Goal: Task Accomplishment & Management: Manage account settings

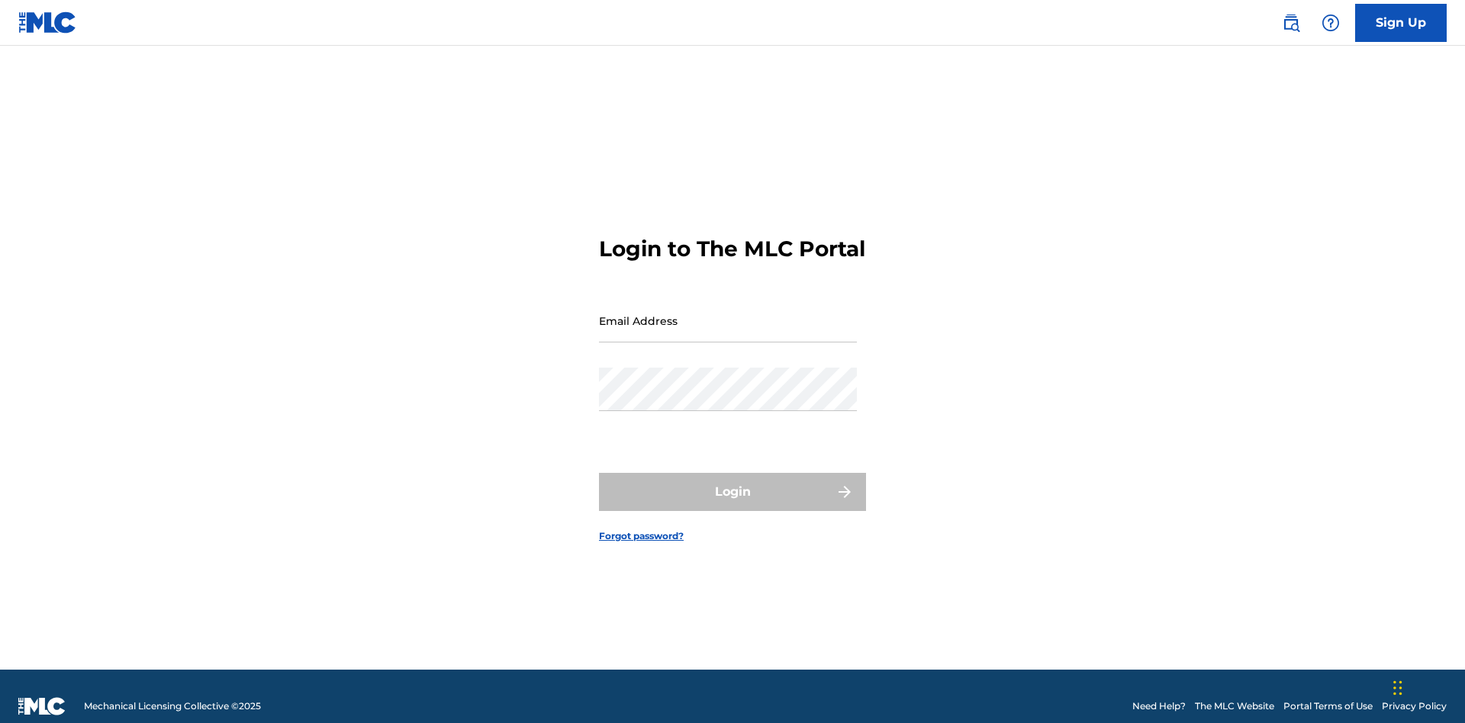
scroll to position [20, 0]
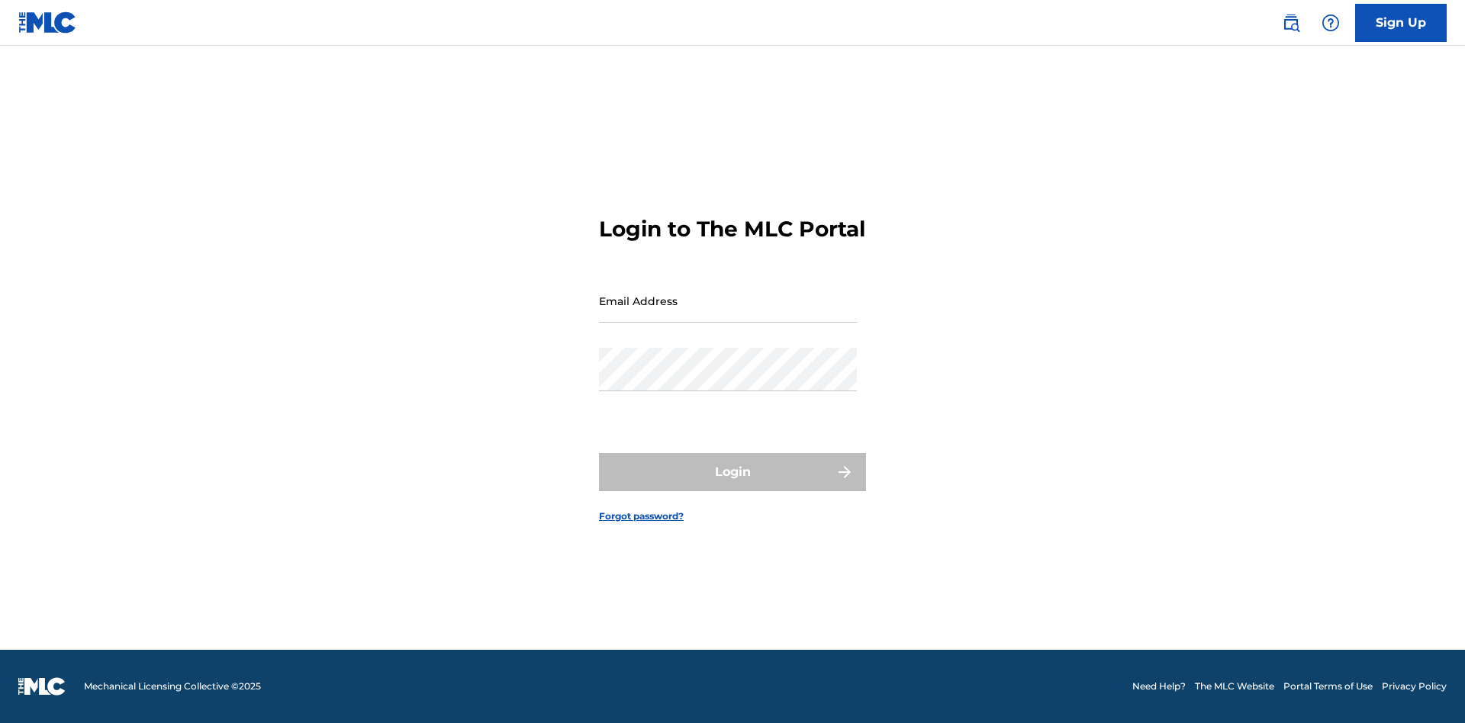
click at [728, 314] on input "Email Address" at bounding box center [728, 300] width 258 height 43
type input "[EMAIL_ADDRESS][DOMAIN_NAME]"
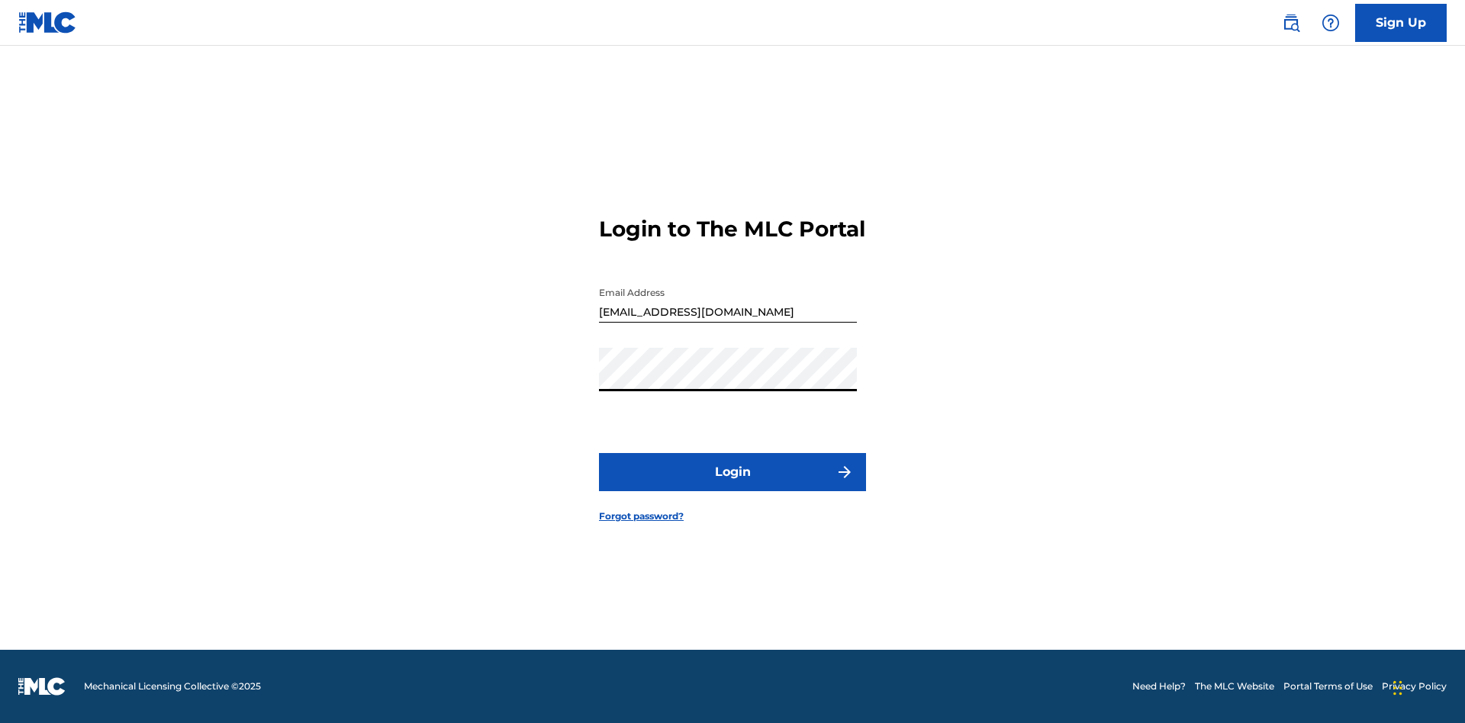
click at [732, 485] on button "Login" at bounding box center [732, 472] width 267 height 38
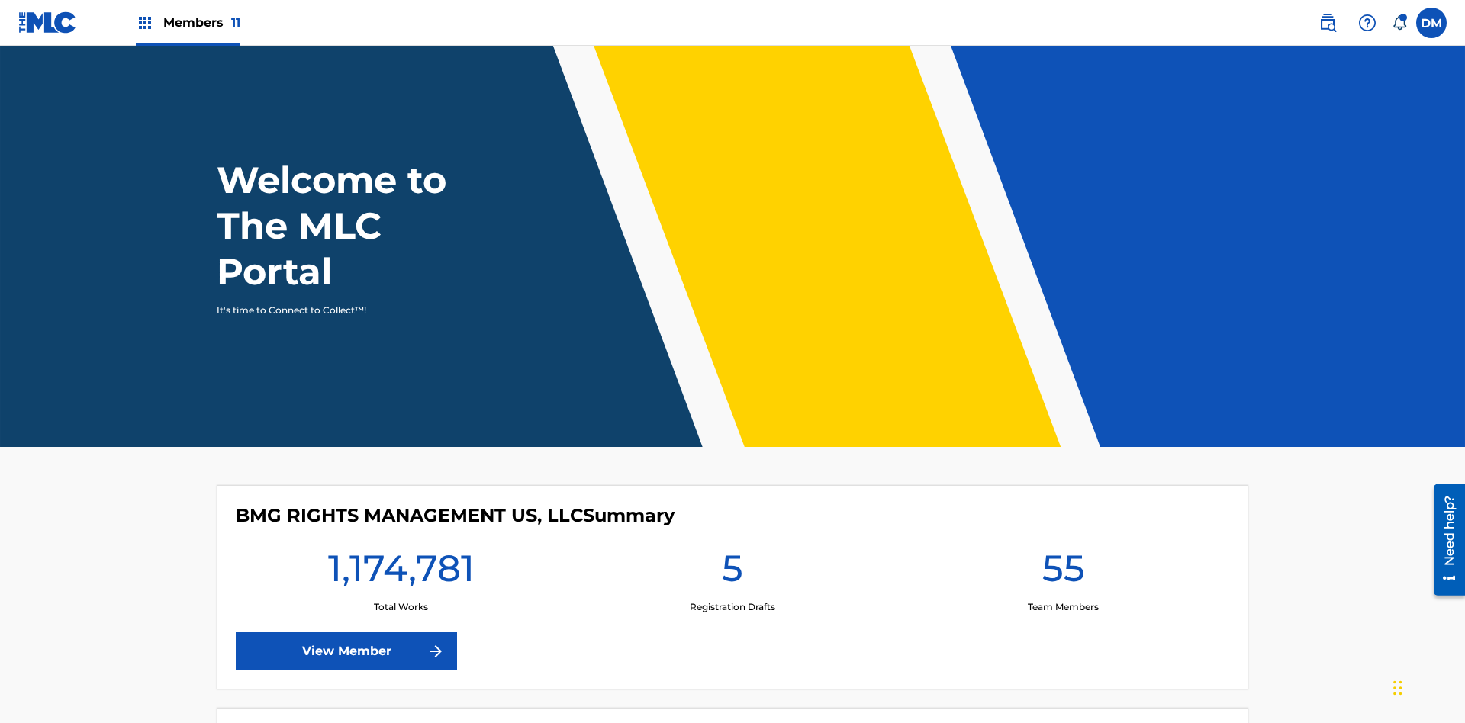
click at [188, 22] on span "Members 11" at bounding box center [201, 23] width 77 height 18
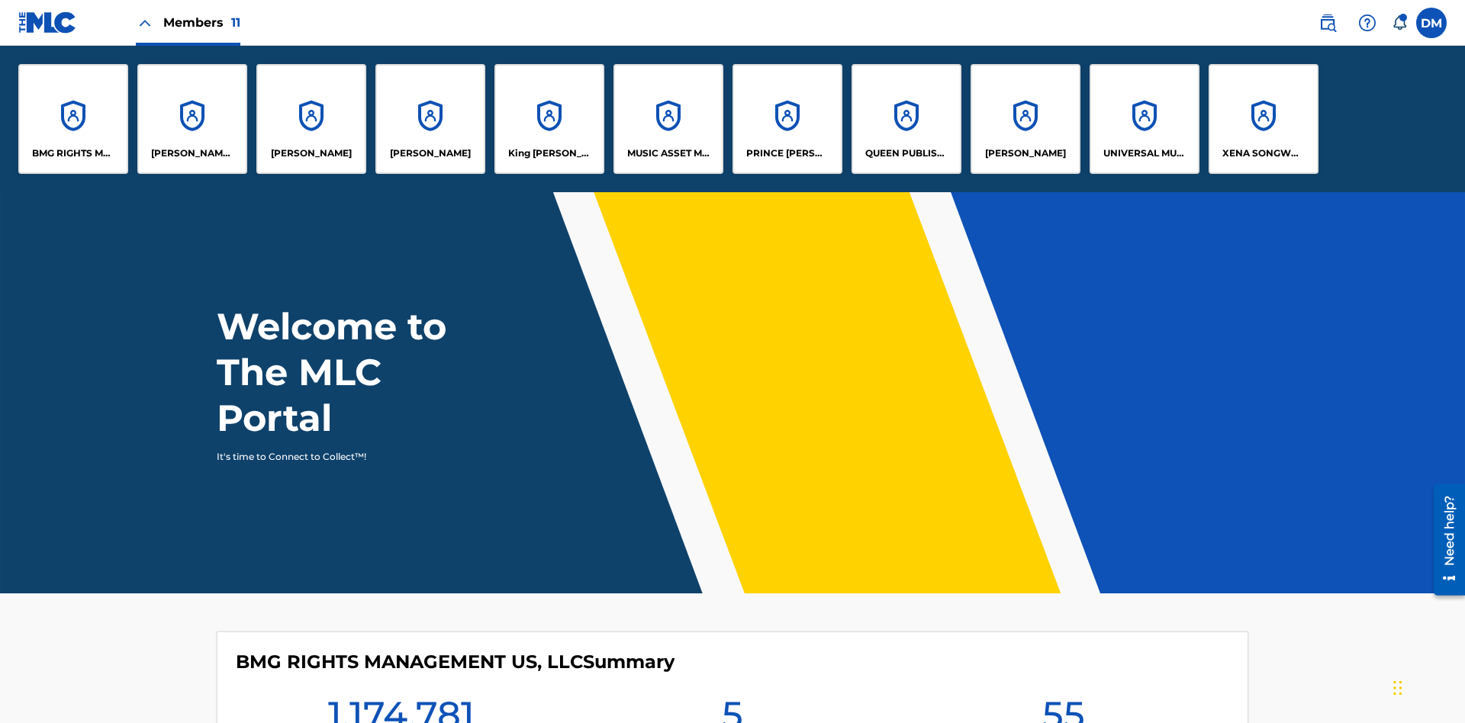
click at [1143, 153] on p "UNIVERSAL MUSIC PUB GROUP" at bounding box center [1144, 153] width 83 height 14
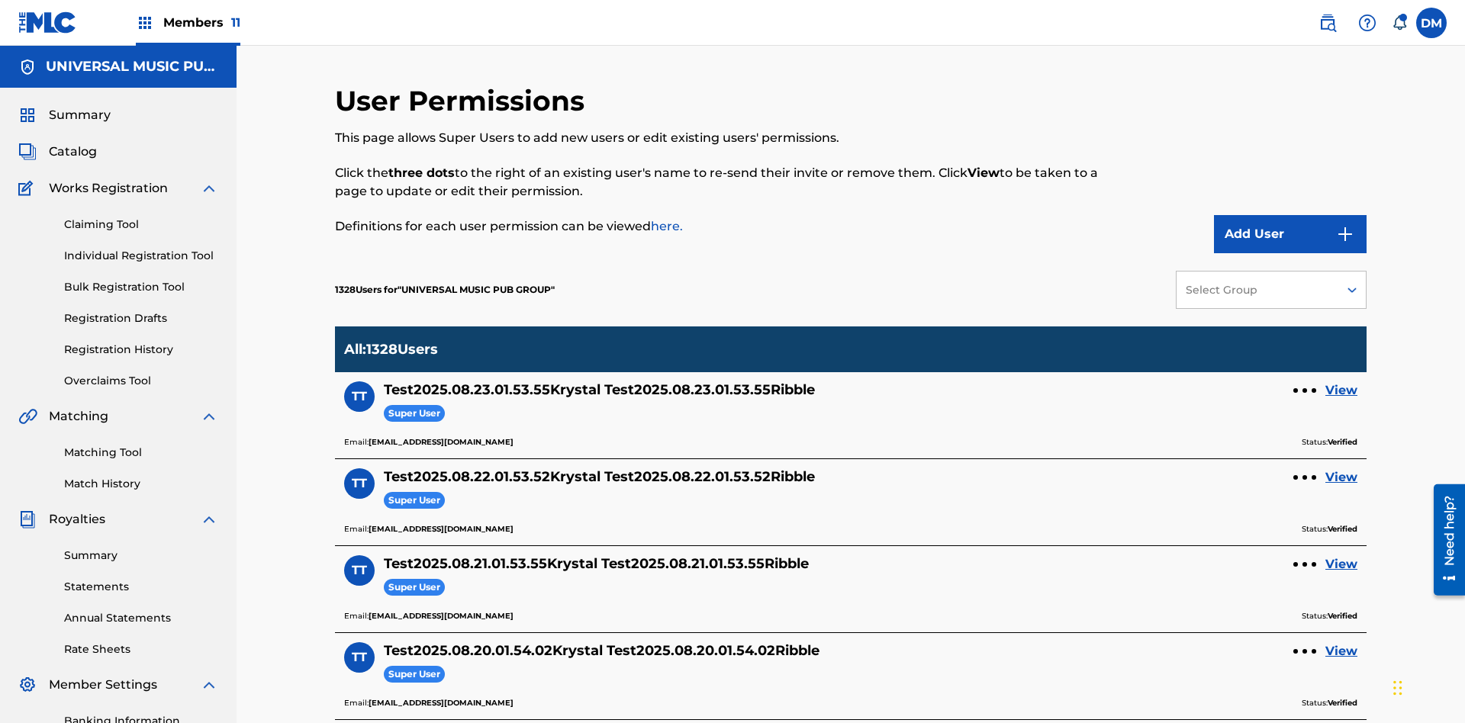
click at [1290, 215] on button "Add User" at bounding box center [1290, 234] width 153 height 38
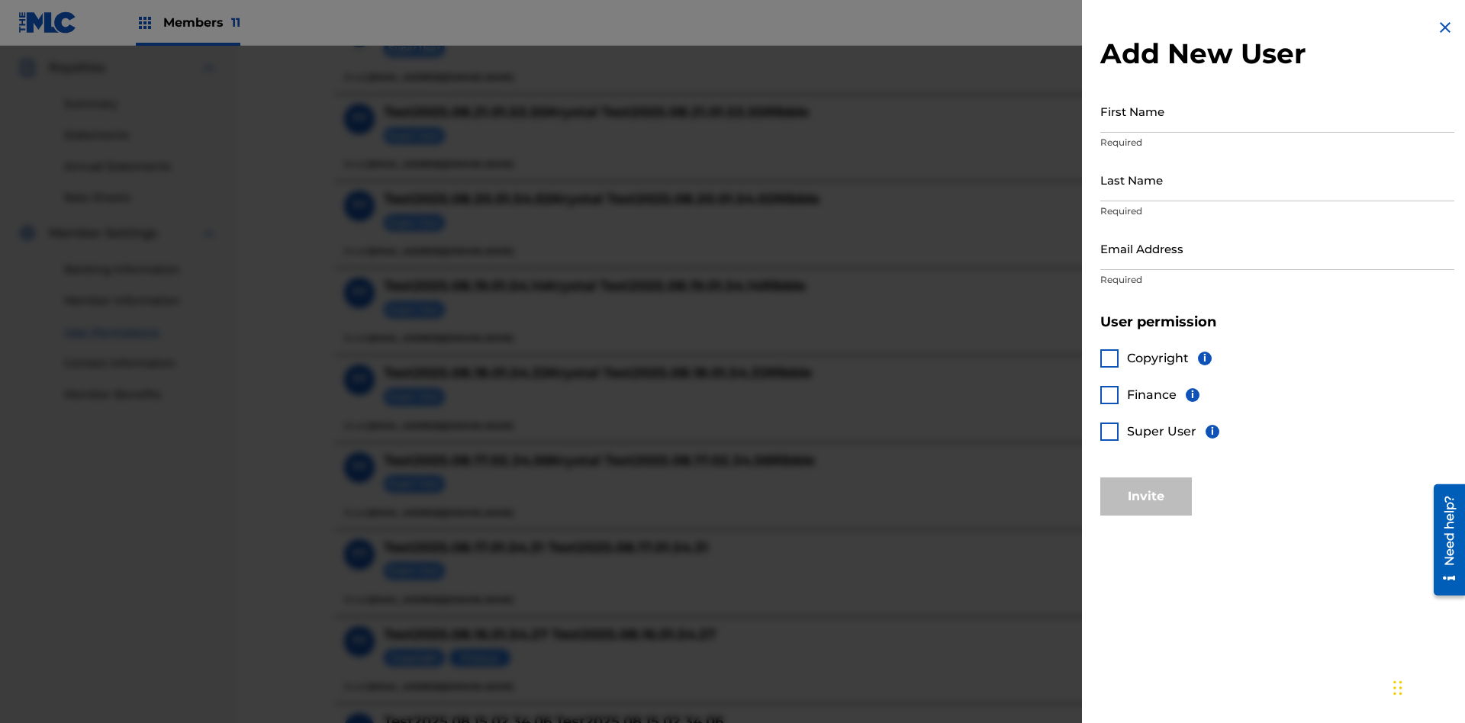
click at [1277, 111] on input "First Name" at bounding box center [1277, 110] width 354 height 43
type input "Test2025.08.24.01.54.33"
click at [1277, 179] on input "Last Name" at bounding box center [1277, 179] width 354 height 43
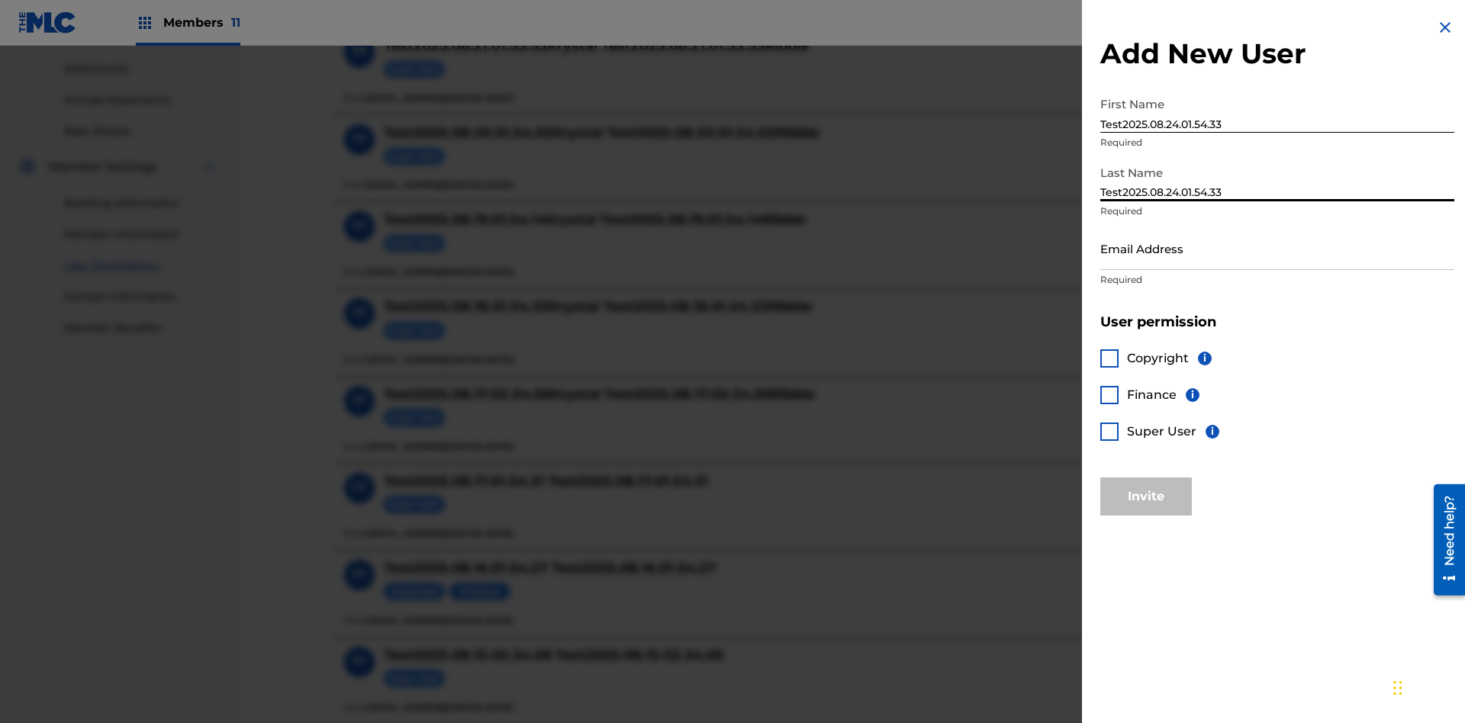
type input "Test2025.08.24.01.54.33"
click at [1277, 248] on input "Email Address" at bounding box center [1277, 248] width 354 height 43
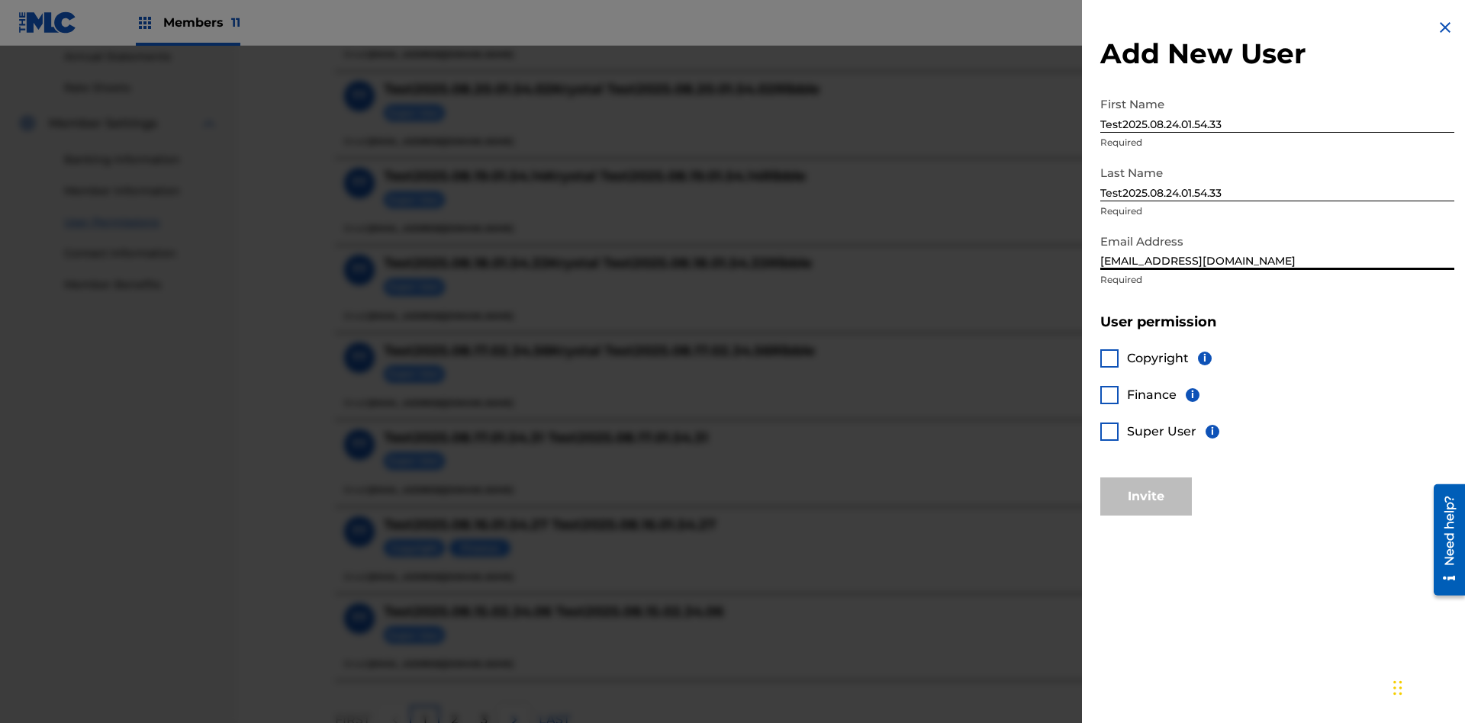
type input "[EMAIL_ADDRESS][DOMAIN_NAME]"
click at [1109, 431] on div at bounding box center [1109, 432] width 18 height 18
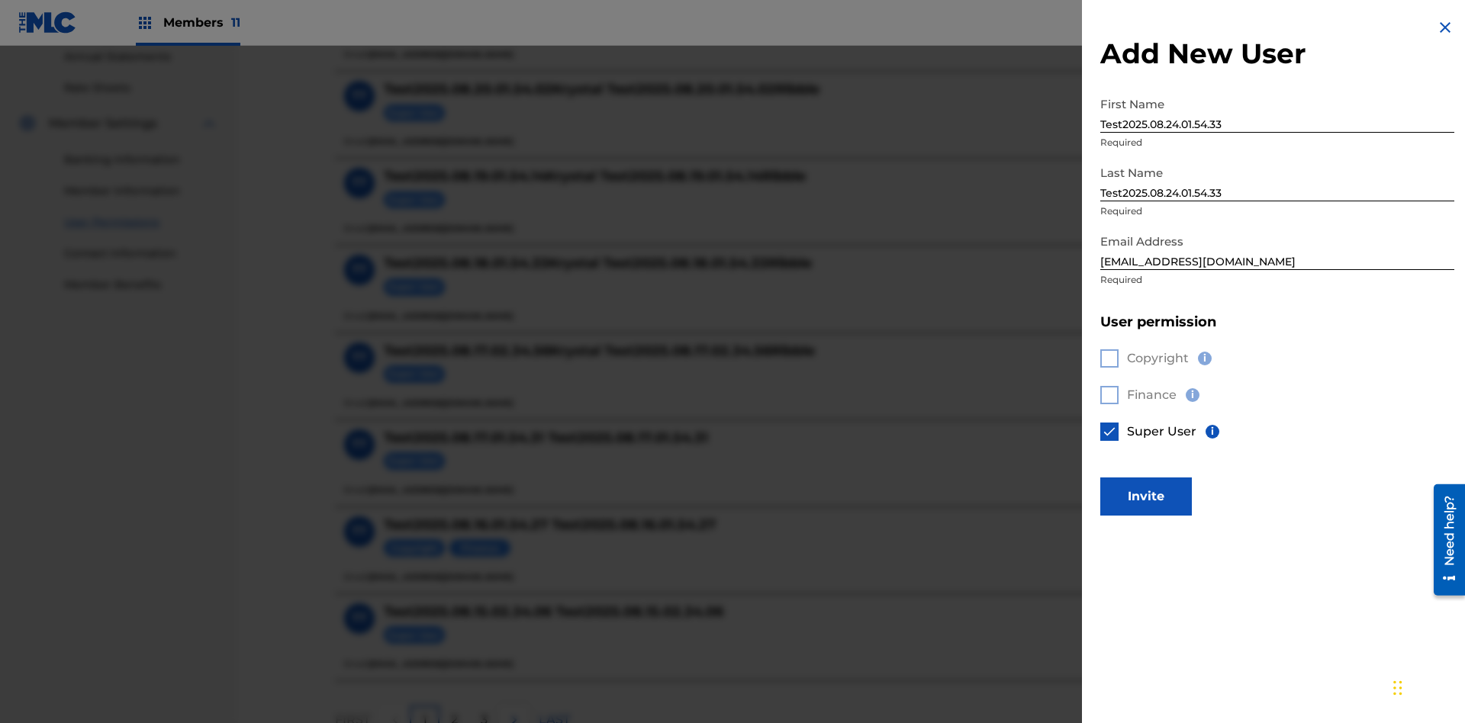
scroll to position [690, 0]
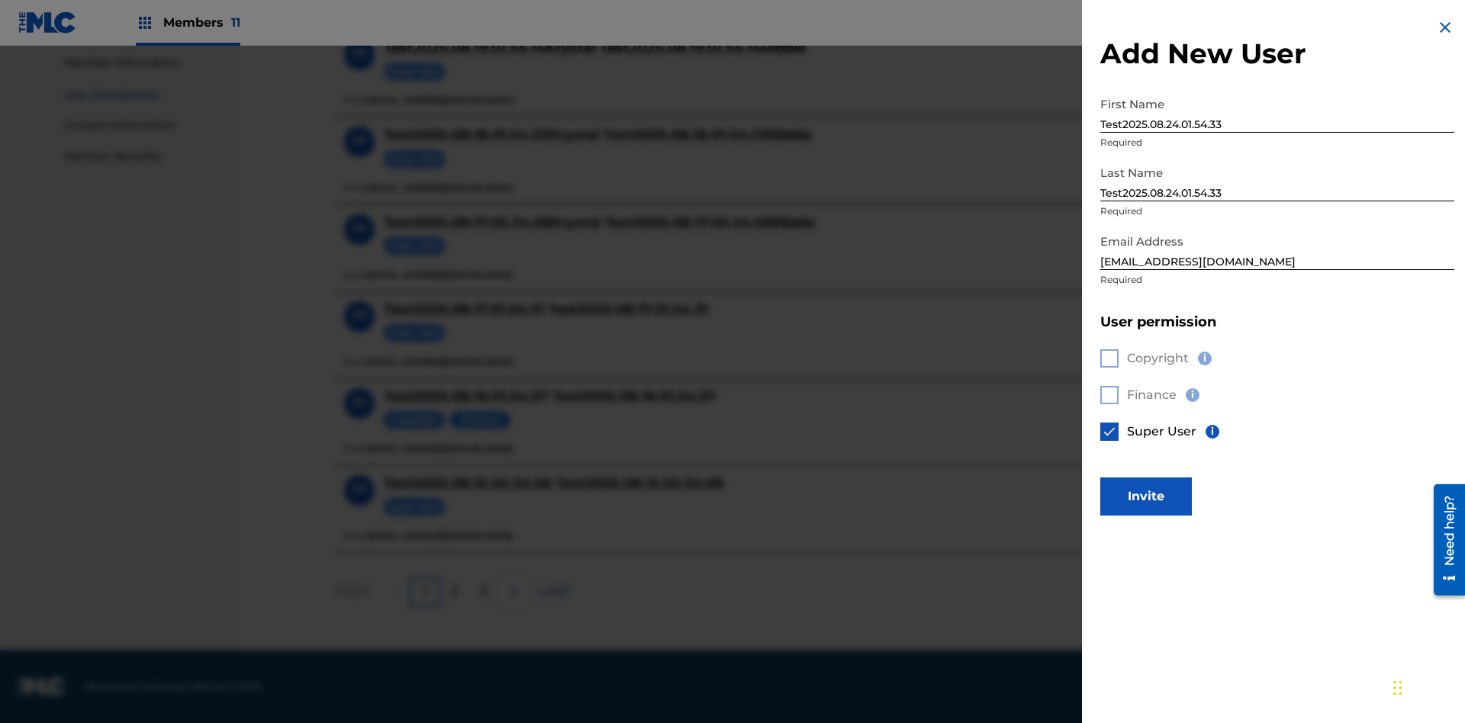
click at [1146, 496] on button "Invite" at bounding box center [1146, 497] width 92 height 38
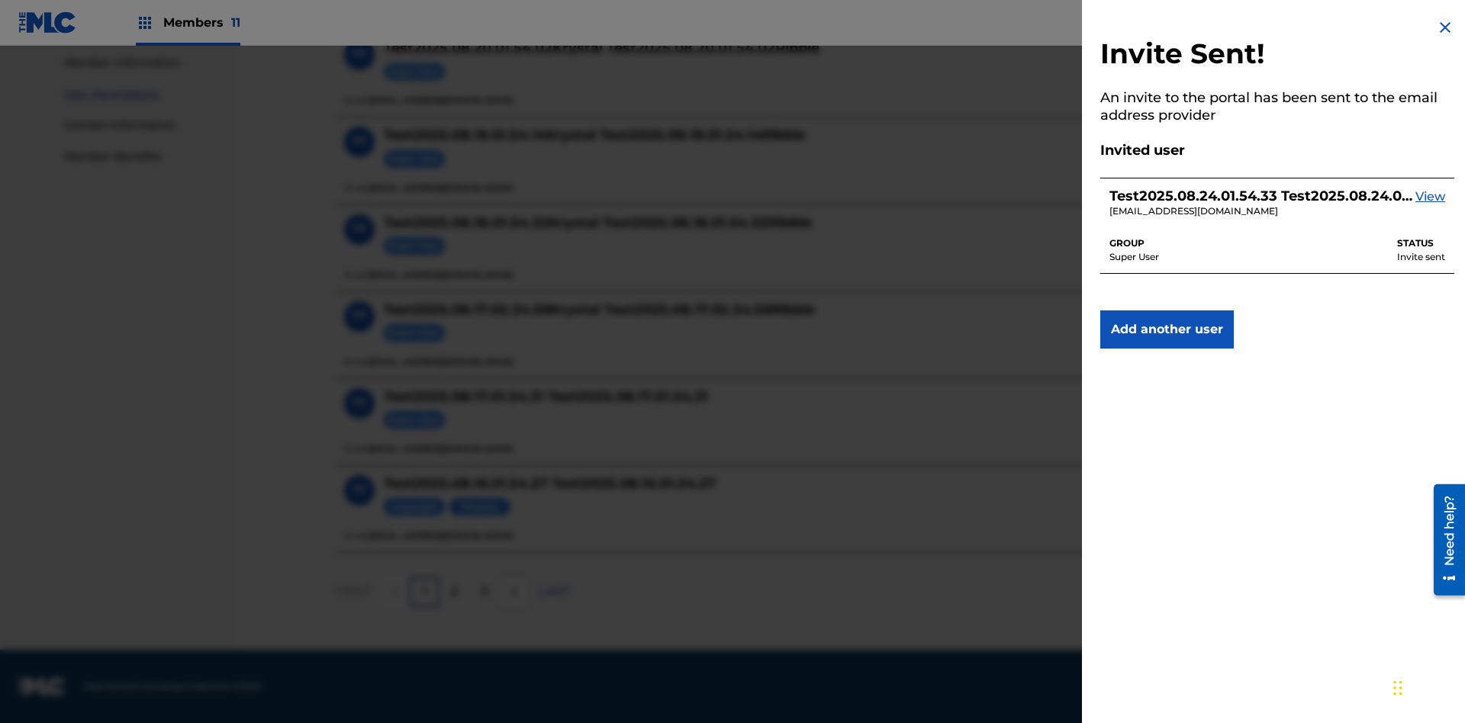
click at [1445, 27] on img at bounding box center [1445, 27] width 18 height 18
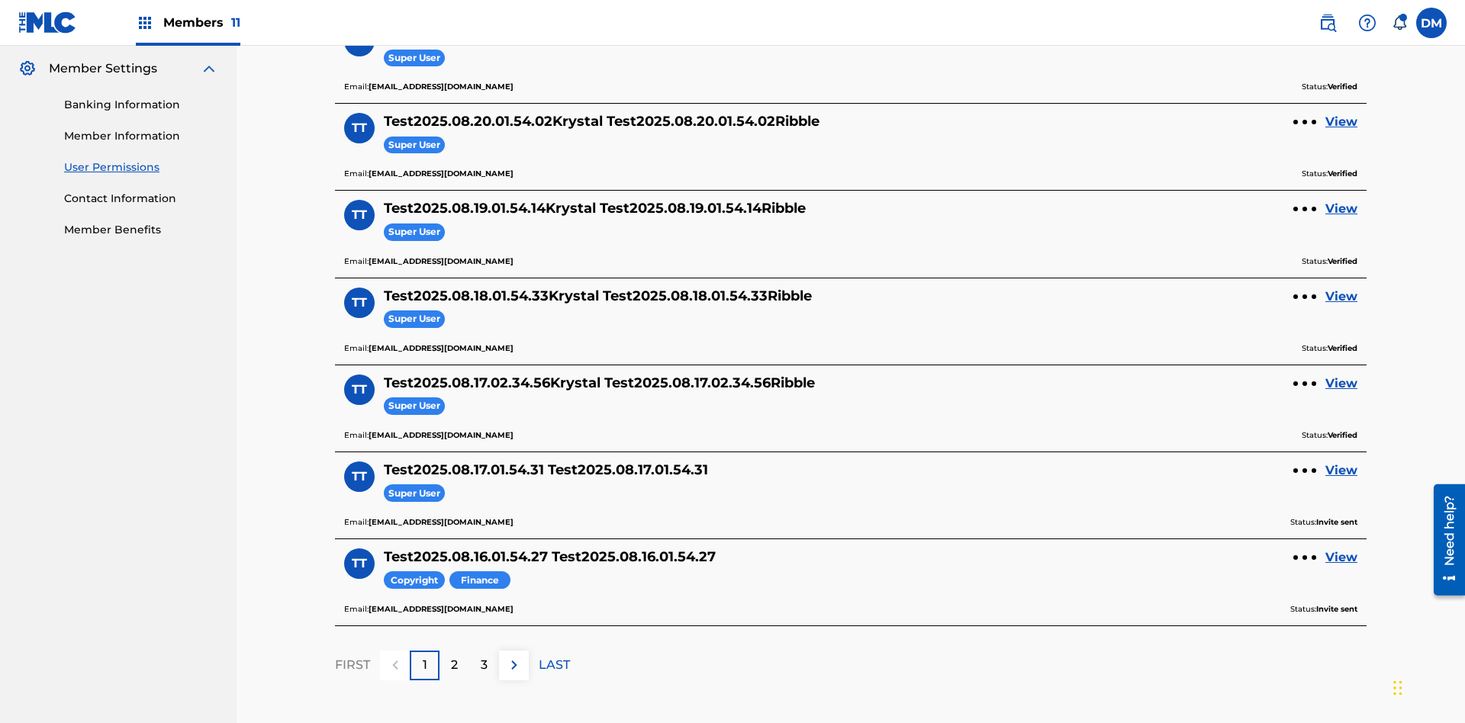
click at [1431, 22] on label at bounding box center [1431, 23] width 31 height 31
click at [1431, 23] on input "[PERSON_NAME] [PERSON_NAME] [PERSON_NAME][EMAIL_ADDRESS][DOMAIN_NAME] Notificat…" at bounding box center [1431, 23] width 0 height 0
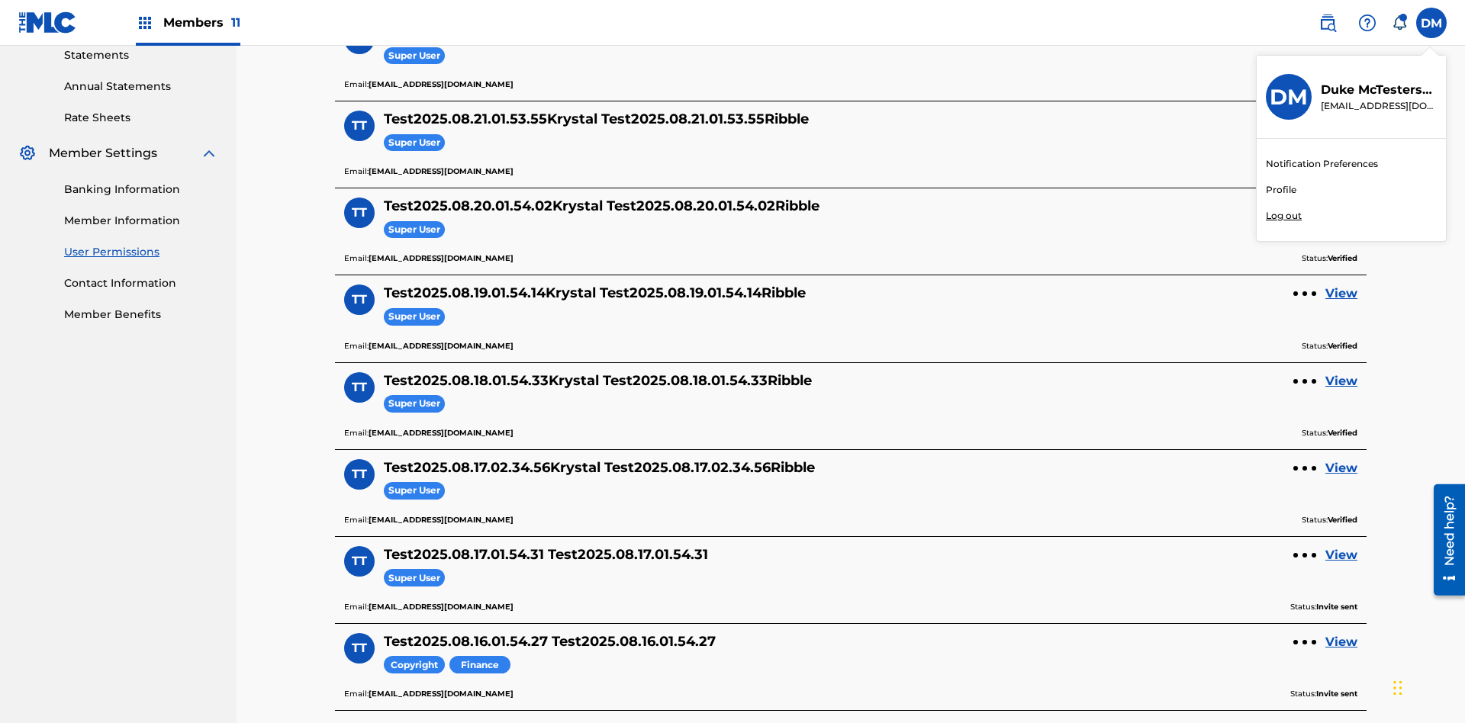
click at [1283, 216] on p "Log out" at bounding box center [1283, 216] width 36 height 14
click at [1431, 23] on input "[PERSON_NAME] [PERSON_NAME] [PERSON_NAME][EMAIL_ADDRESS][DOMAIN_NAME] Notificat…" at bounding box center [1431, 23] width 0 height 0
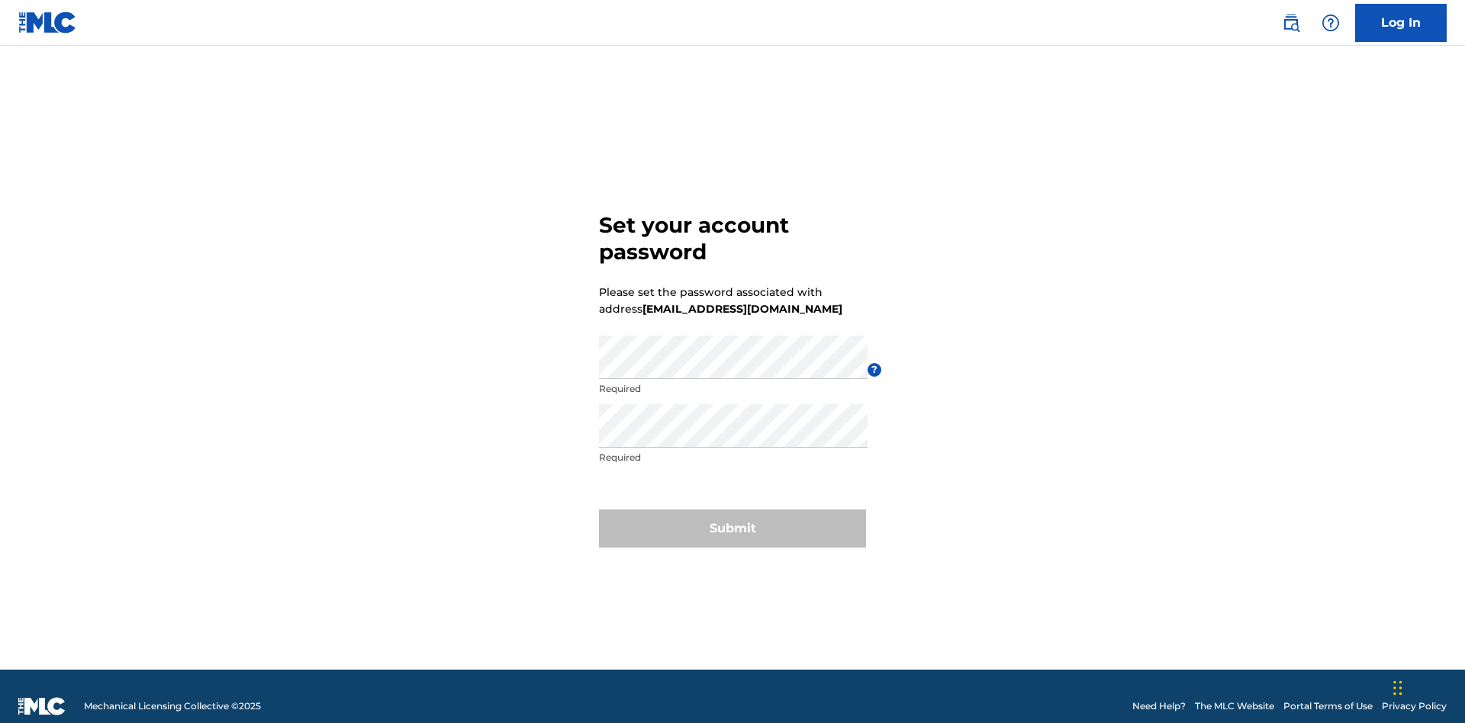
scroll to position [20, 0]
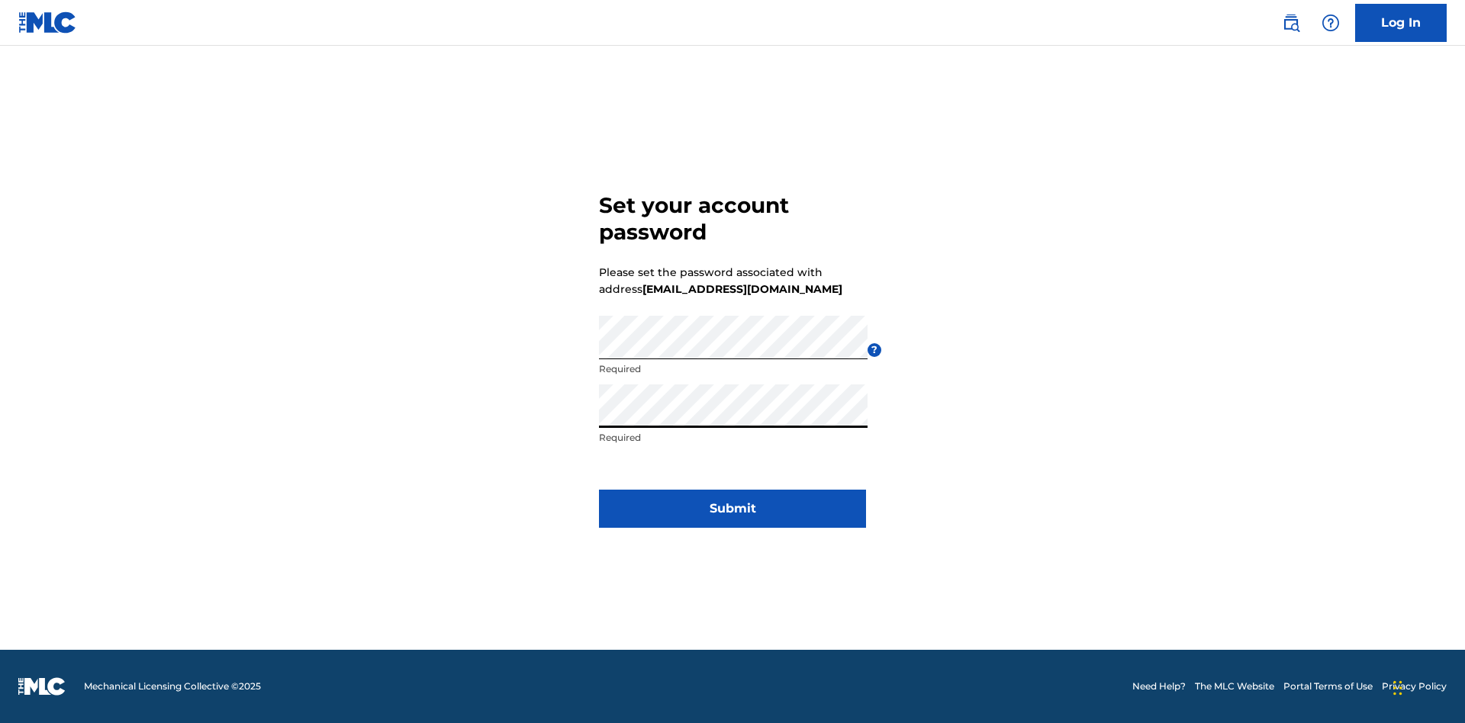
click at [732, 518] on button "Submit" at bounding box center [732, 509] width 267 height 38
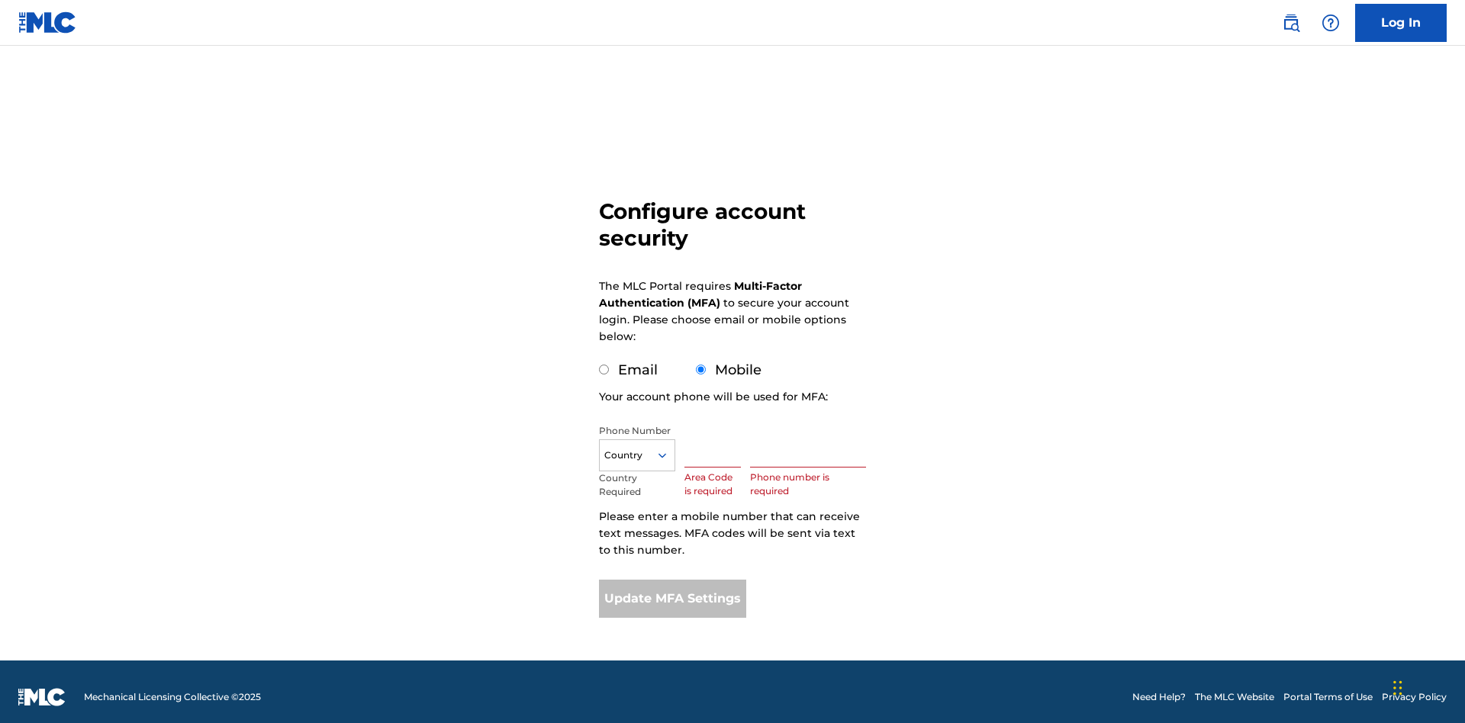
scroll to position [15, 0]
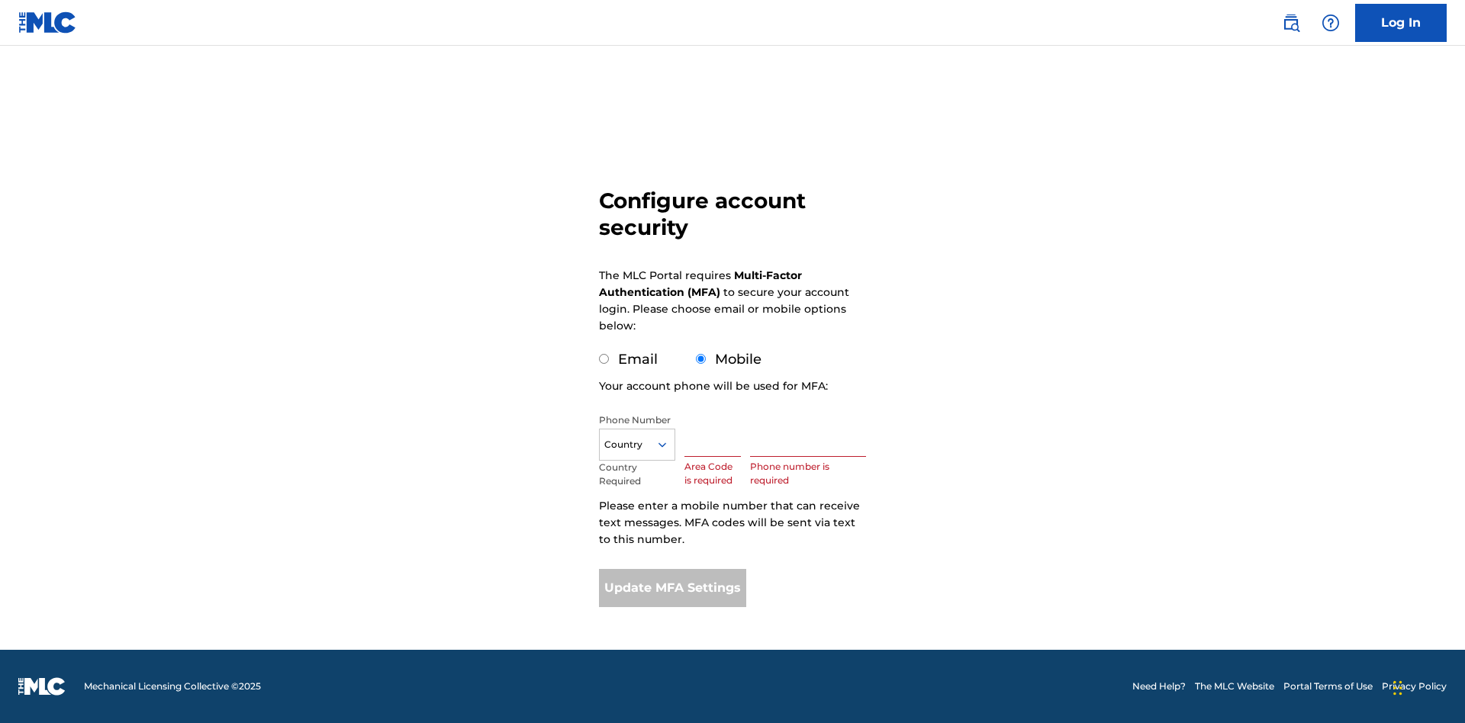
click at [701, 359] on input "Mobile" at bounding box center [701, 359] width 10 height 10
click at [668, 445] on icon at bounding box center [662, 445] width 14 height 14
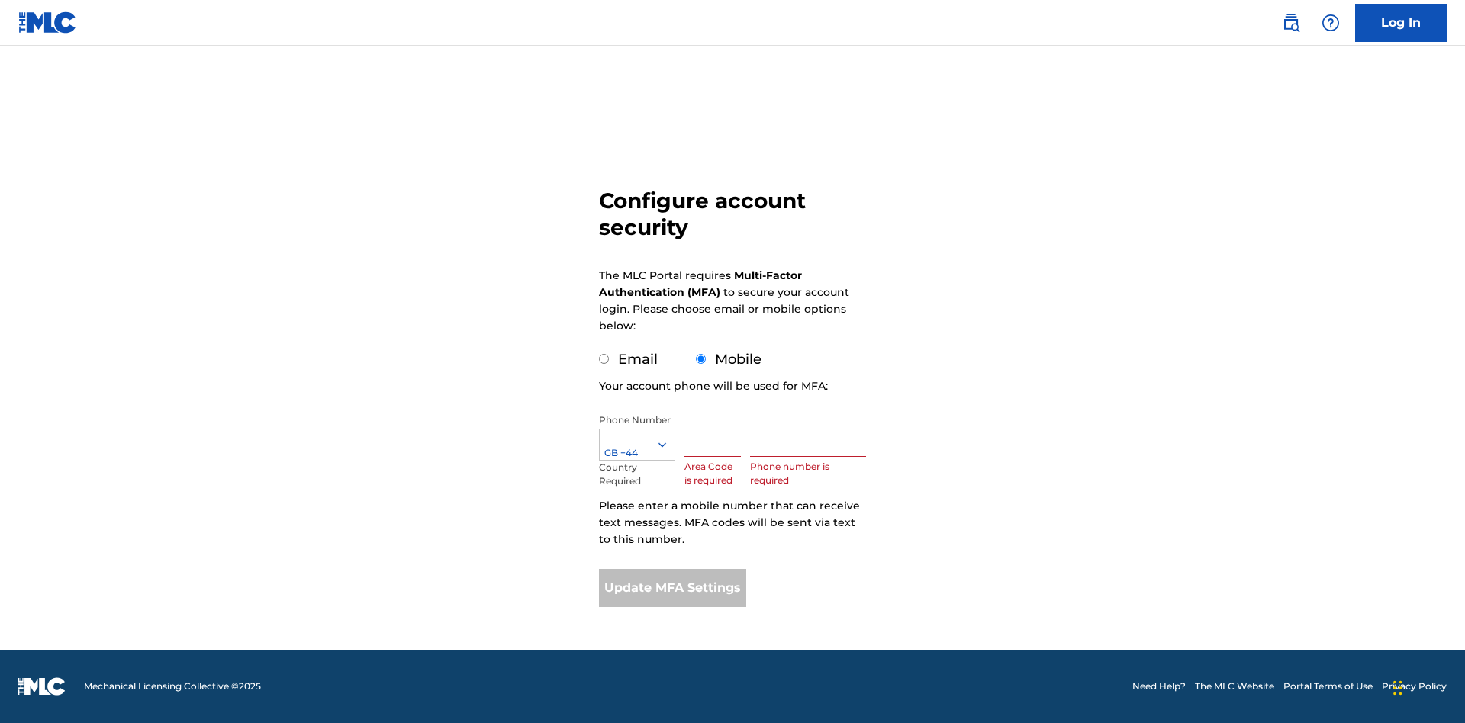
click at [716, 435] on input "text" at bounding box center [712, 434] width 56 height 43
type input "740"
click at [811, 435] on input "text" at bounding box center [808, 434] width 116 height 43
type input "1252166"
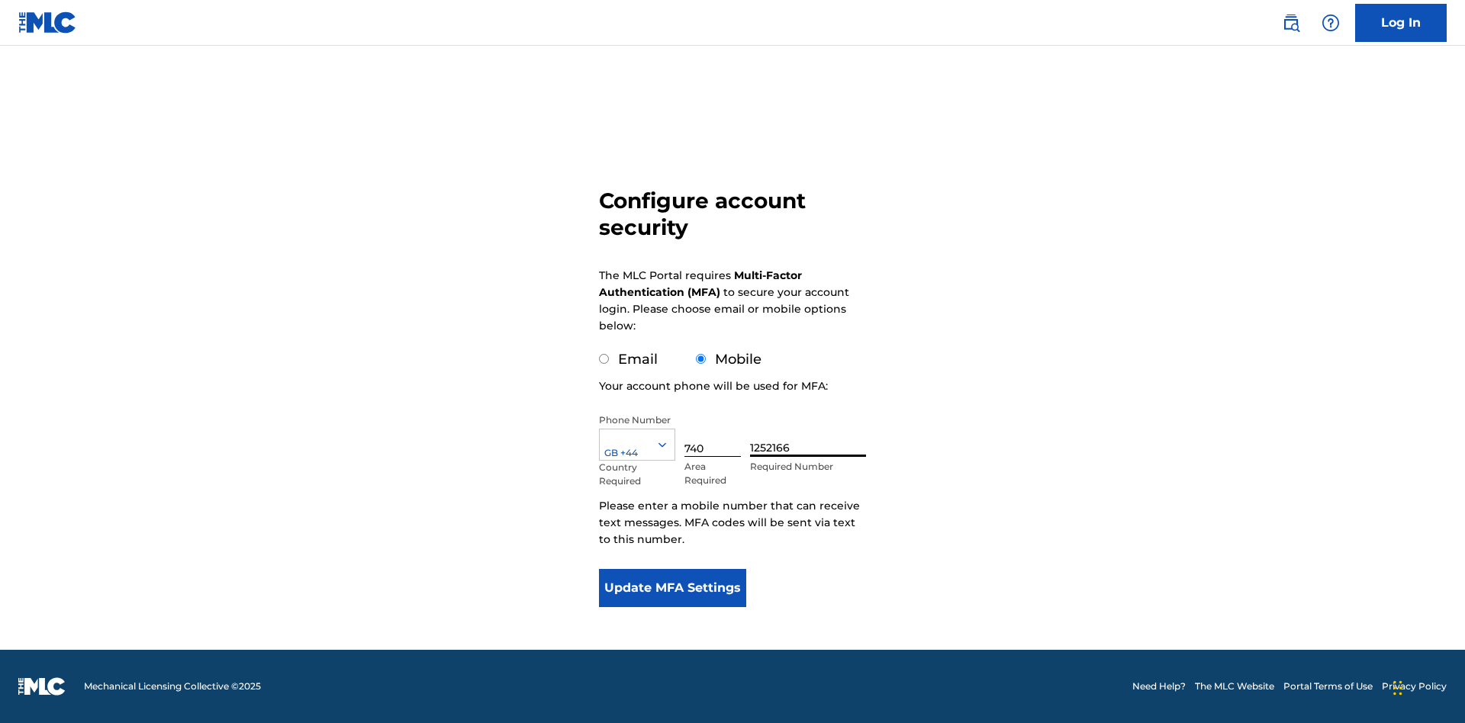
click at [672, 588] on button "Update MFA Settings" at bounding box center [672, 588] width 147 height 38
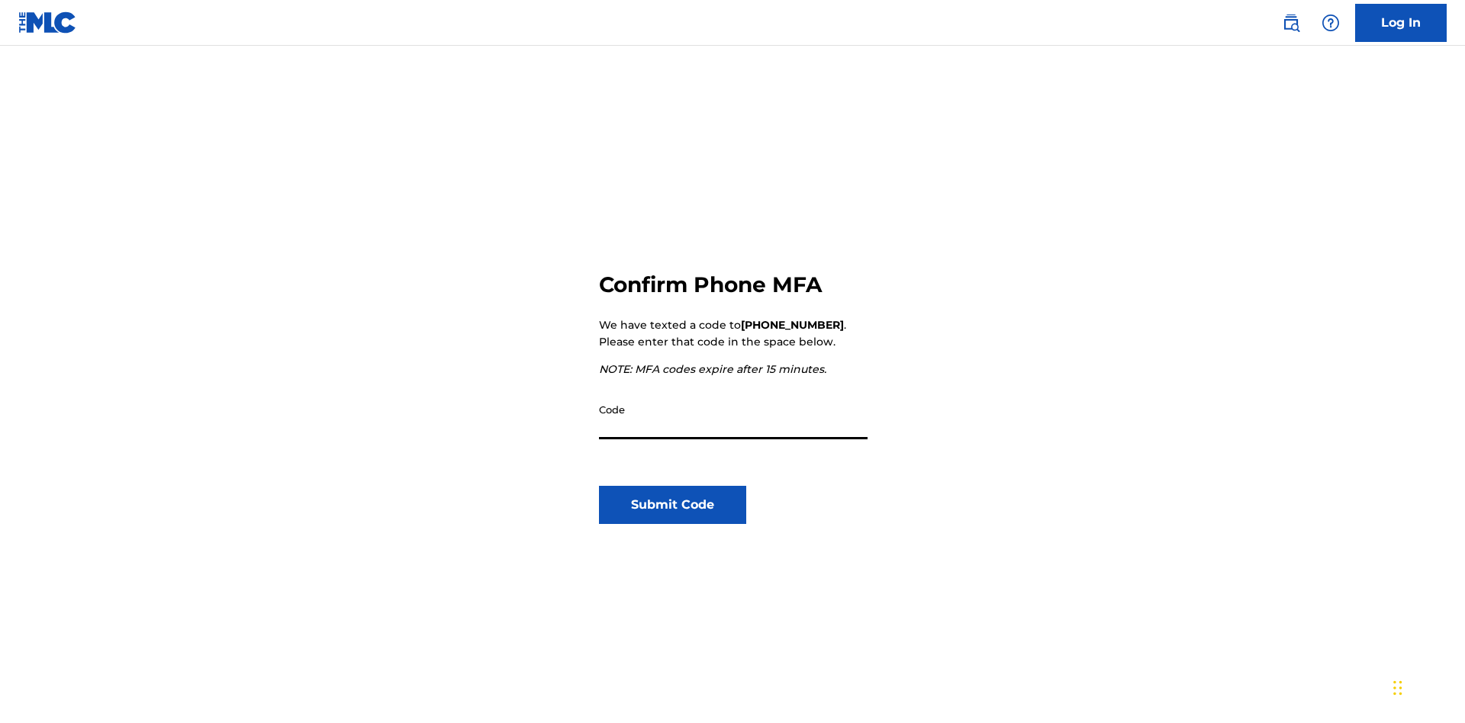
scroll to position [159, 0]
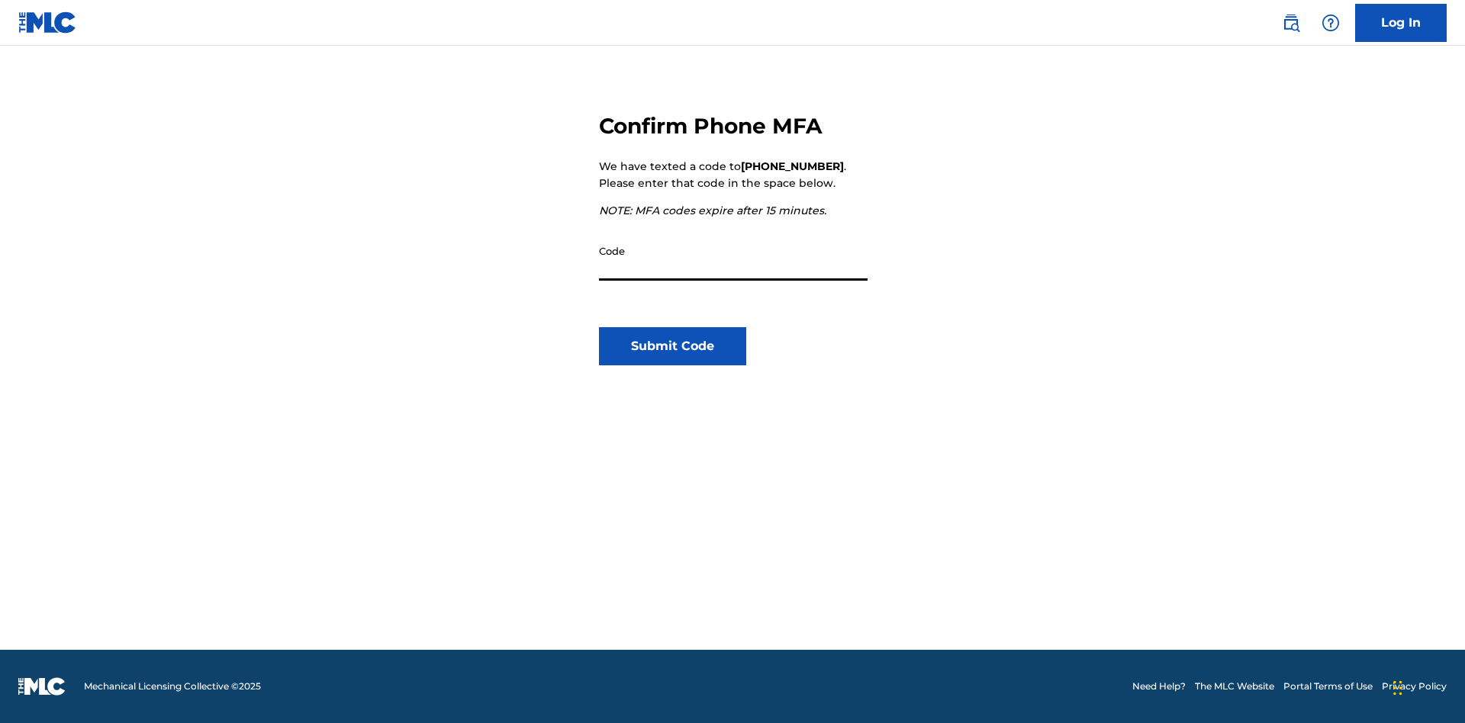
click at [733, 259] on input "Code" at bounding box center [733, 258] width 269 height 43
type input "088237"
click at [672, 346] on button "Submit Code" at bounding box center [672, 346] width 147 height 38
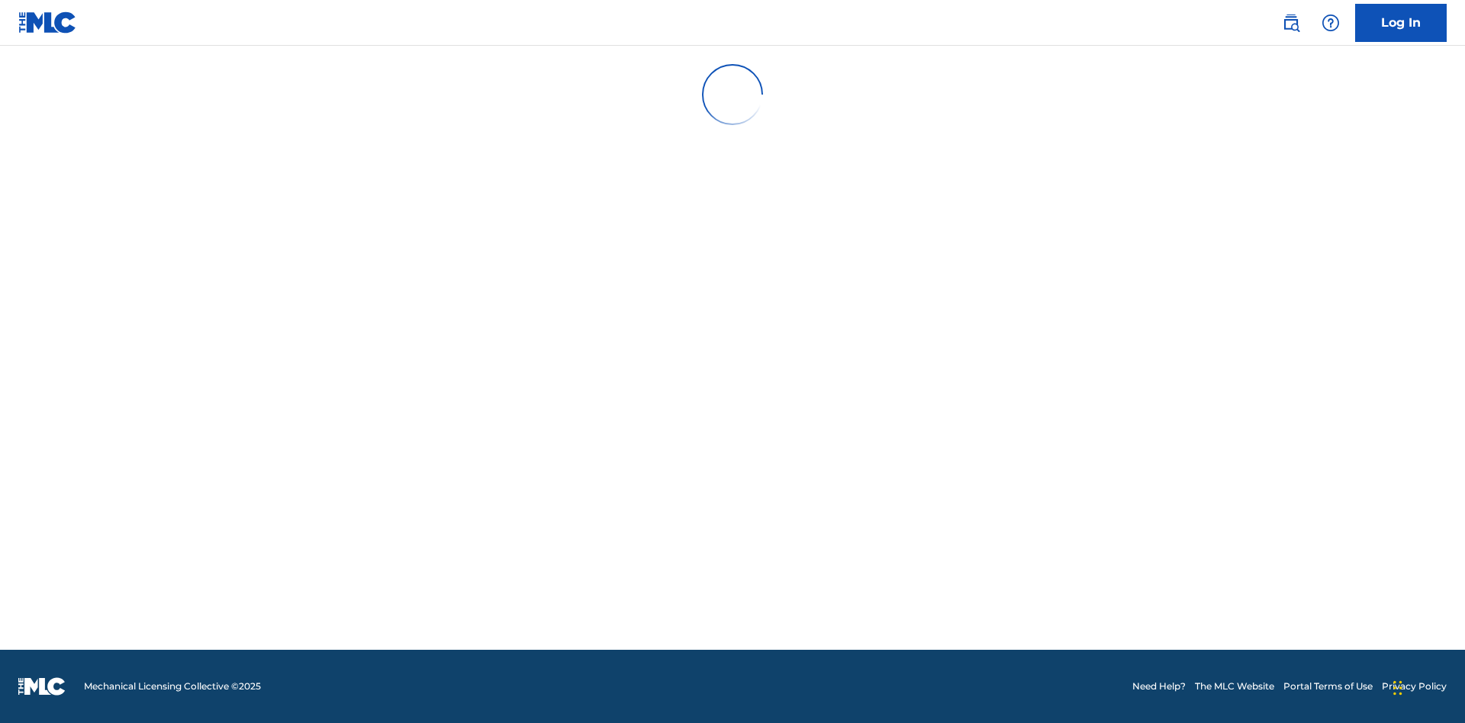
scroll to position [0, 0]
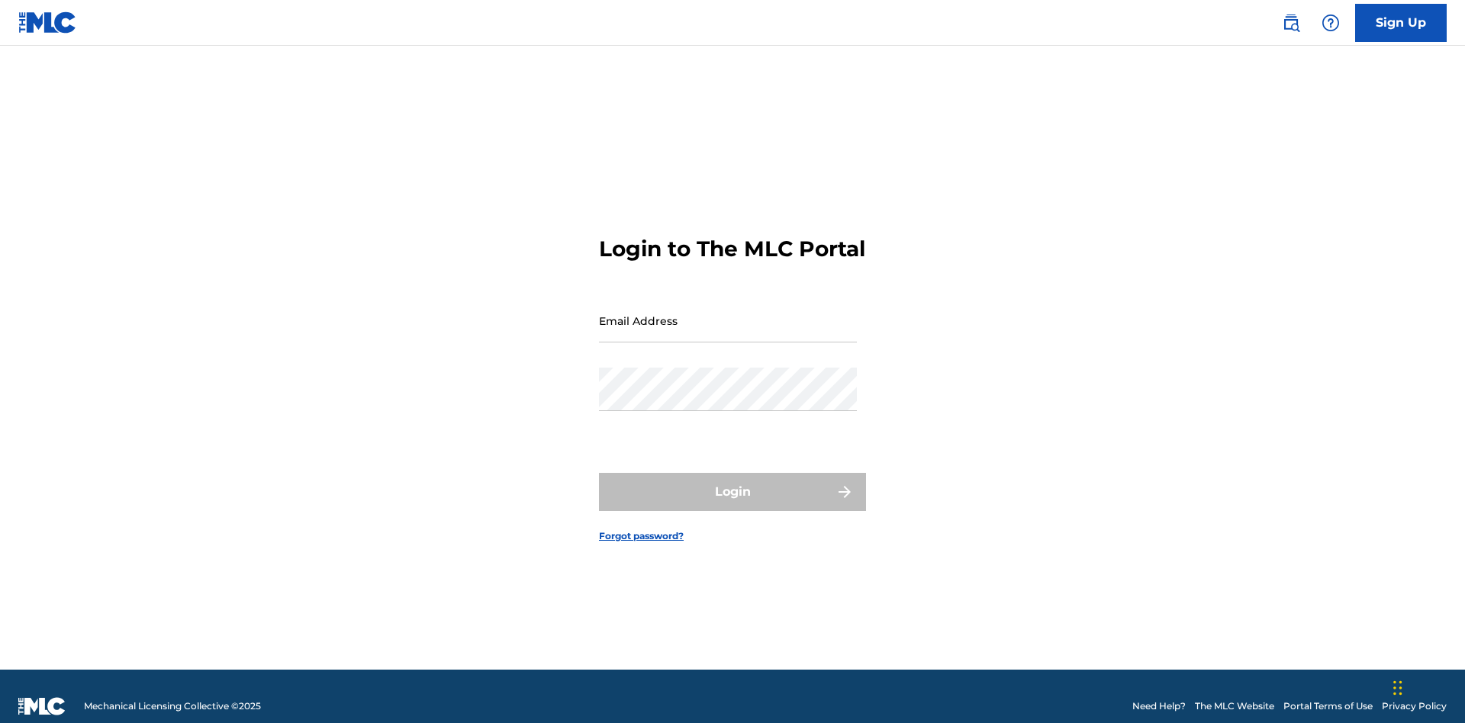
scroll to position [20, 0]
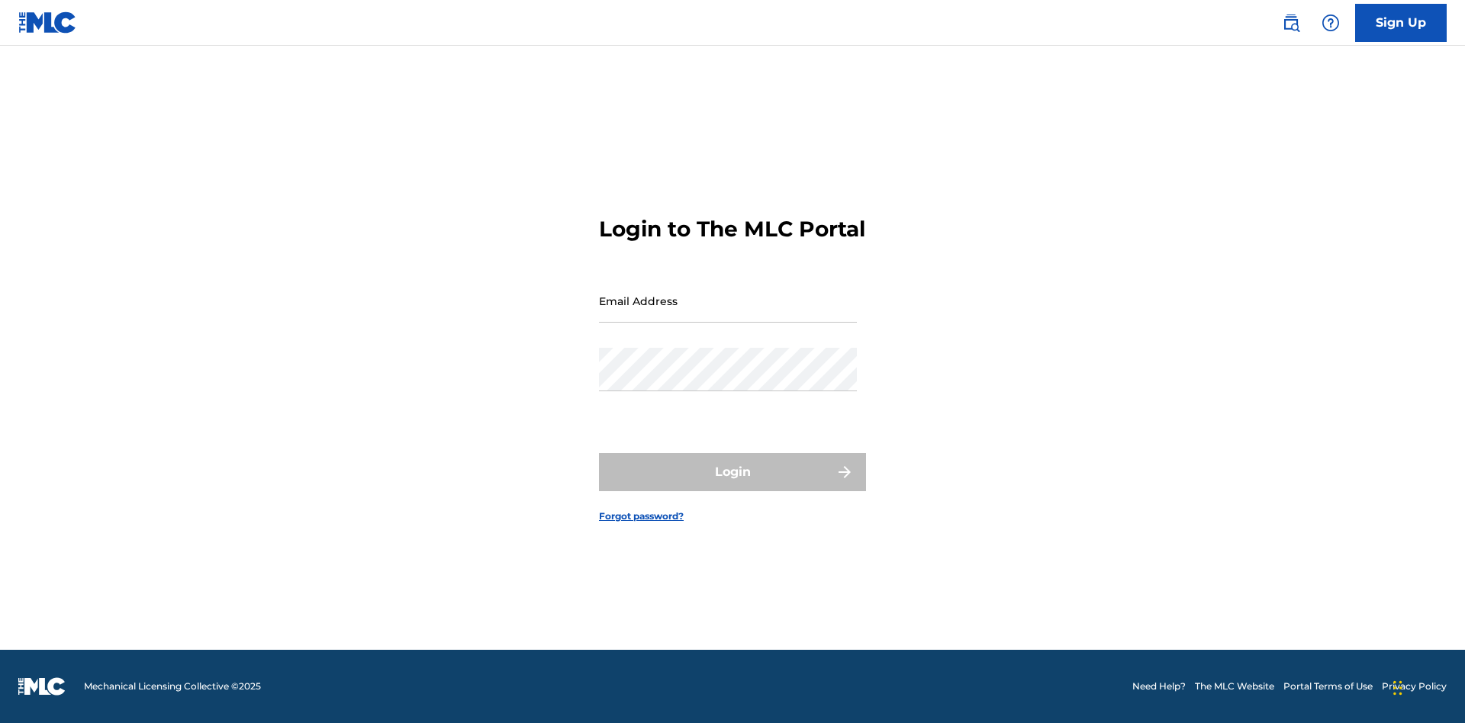
click at [728, 314] on input "Email Address" at bounding box center [728, 300] width 258 height 43
type input "[EMAIL_ADDRESS][DOMAIN_NAME]"
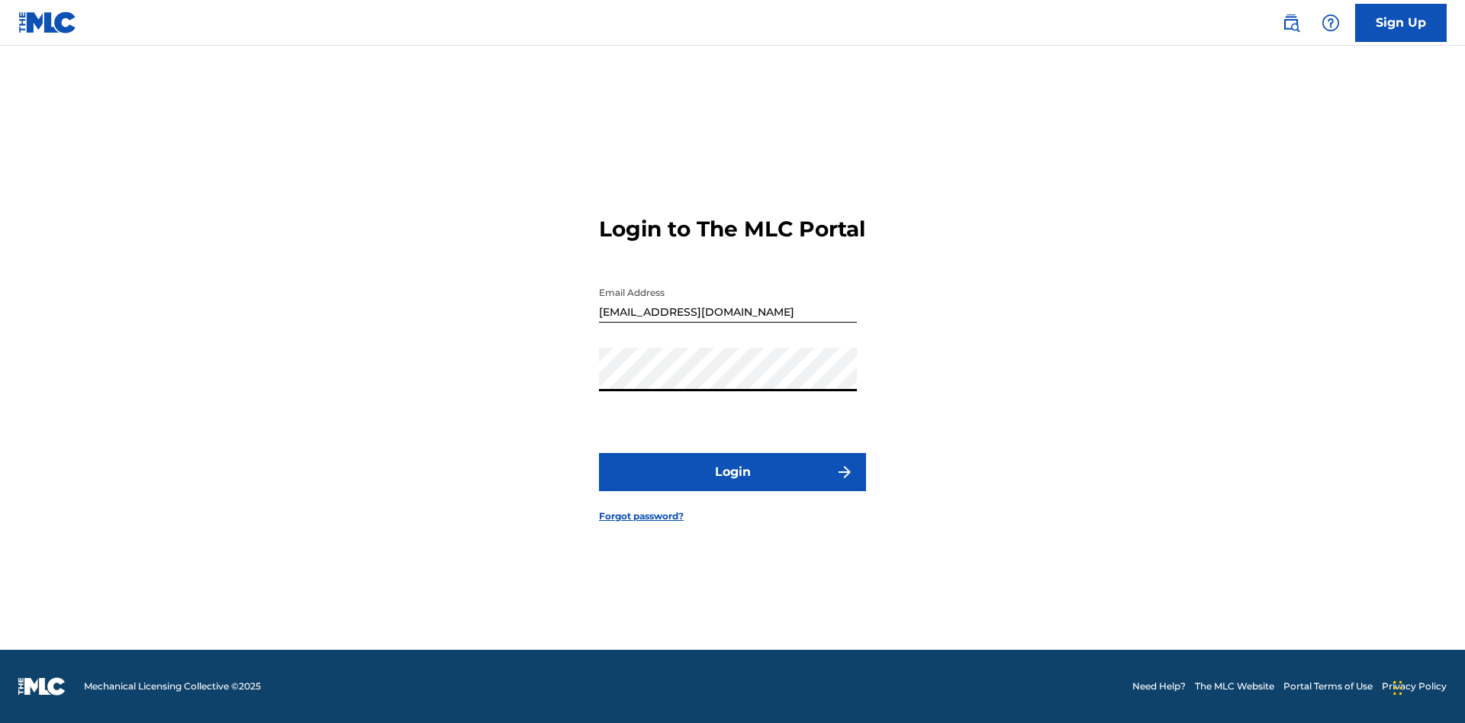
click at [732, 485] on button "Login" at bounding box center [732, 472] width 267 height 38
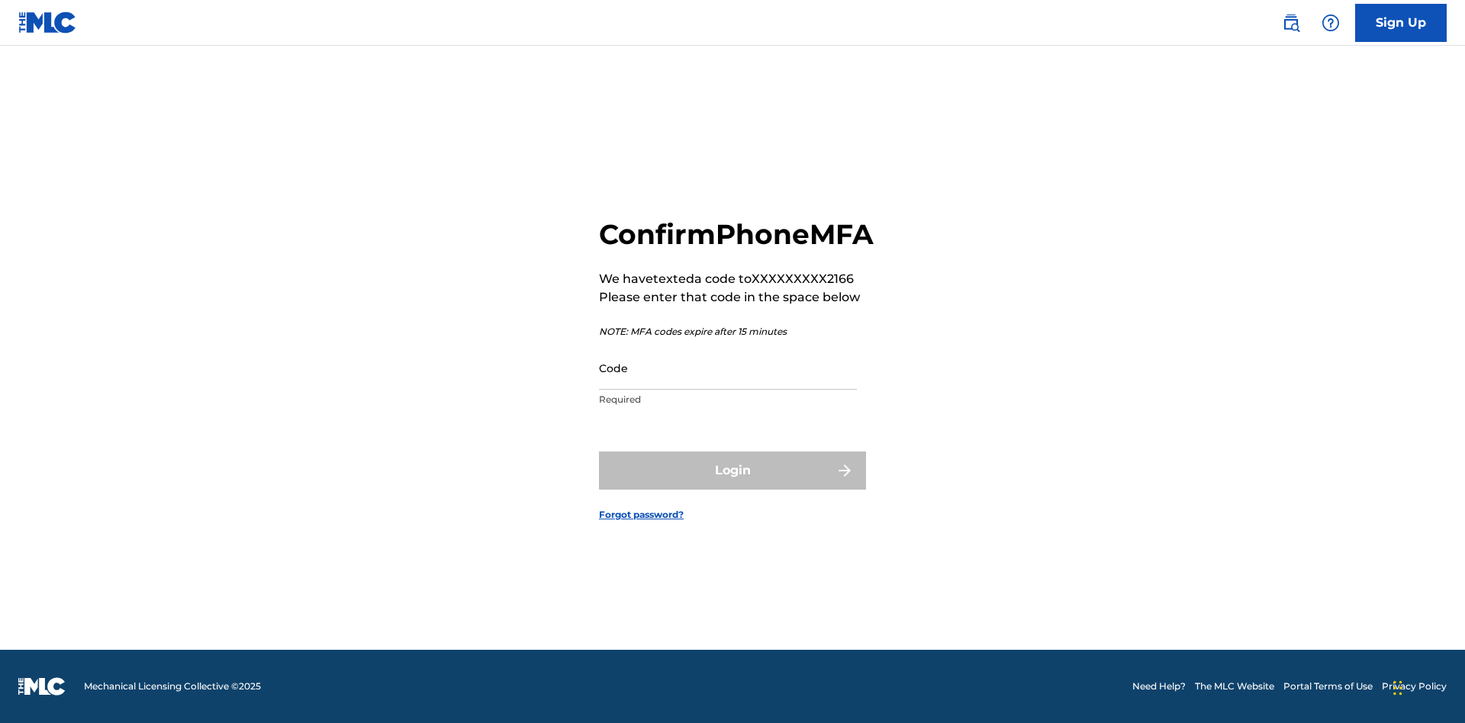
click at [728, 384] on input "Code" at bounding box center [728, 367] width 258 height 43
type input "641806"
click at [732, 487] on button "Login" at bounding box center [732, 471] width 267 height 38
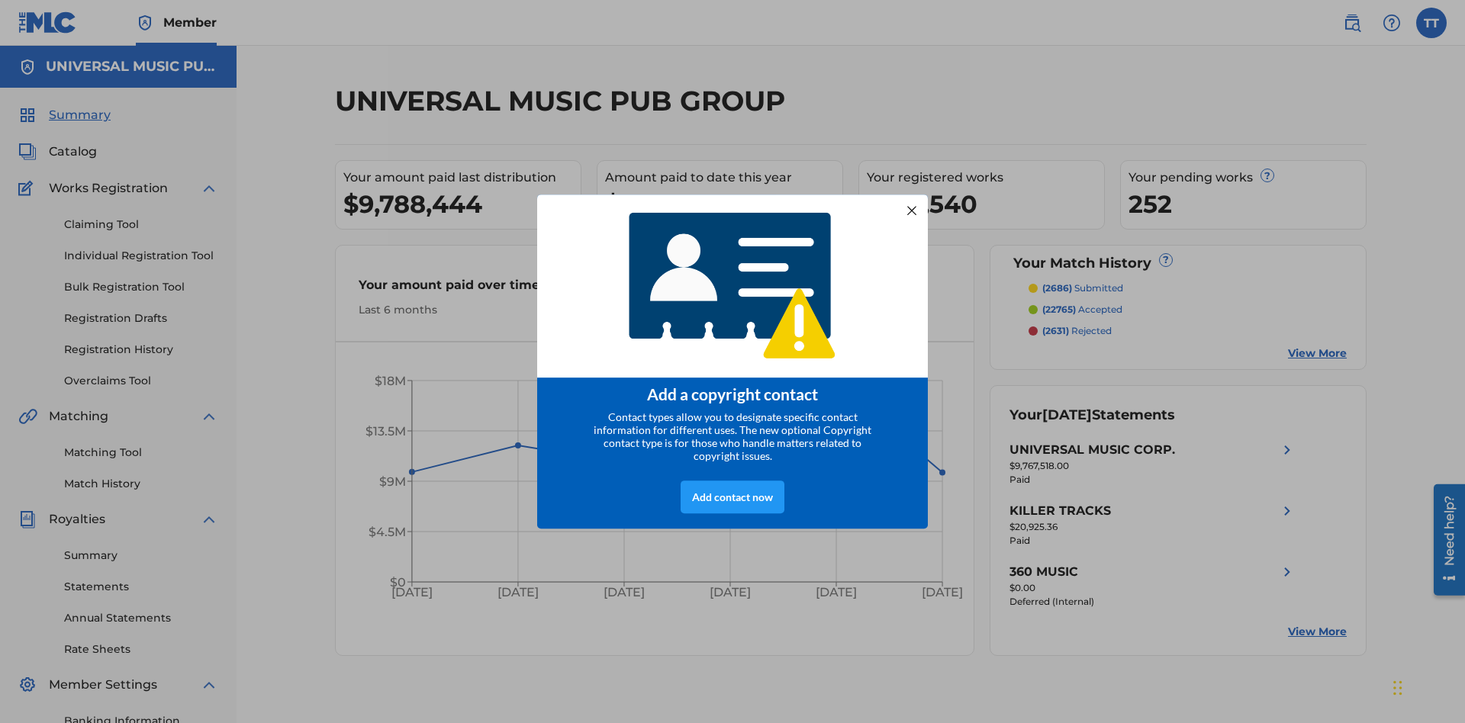
click at [912, 205] on div at bounding box center [912, 211] width 20 height 20
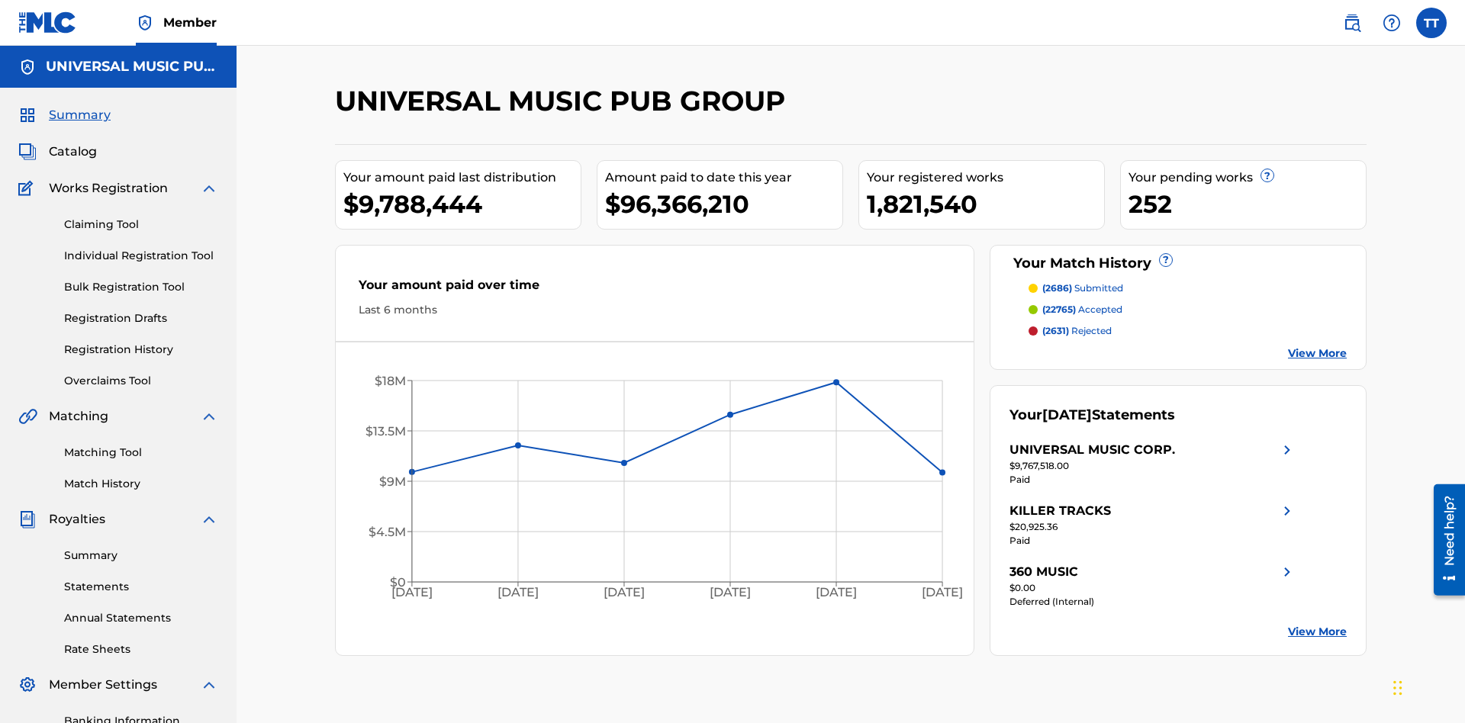
click at [1431, 22] on label at bounding box center [1431, 23] width 31 height 31
click at [1431, 23] on input "TT Test2025.08.24.01.54.33 Test2025.08.24.01.54.33 5f71f3c4-3907-4557-8a1d-80e1…" at bounding box center [1431, 23] width 0 height 0
click at [1280, 190] on link "Profile" at bounding box center [1280, 190] width 31 height 14
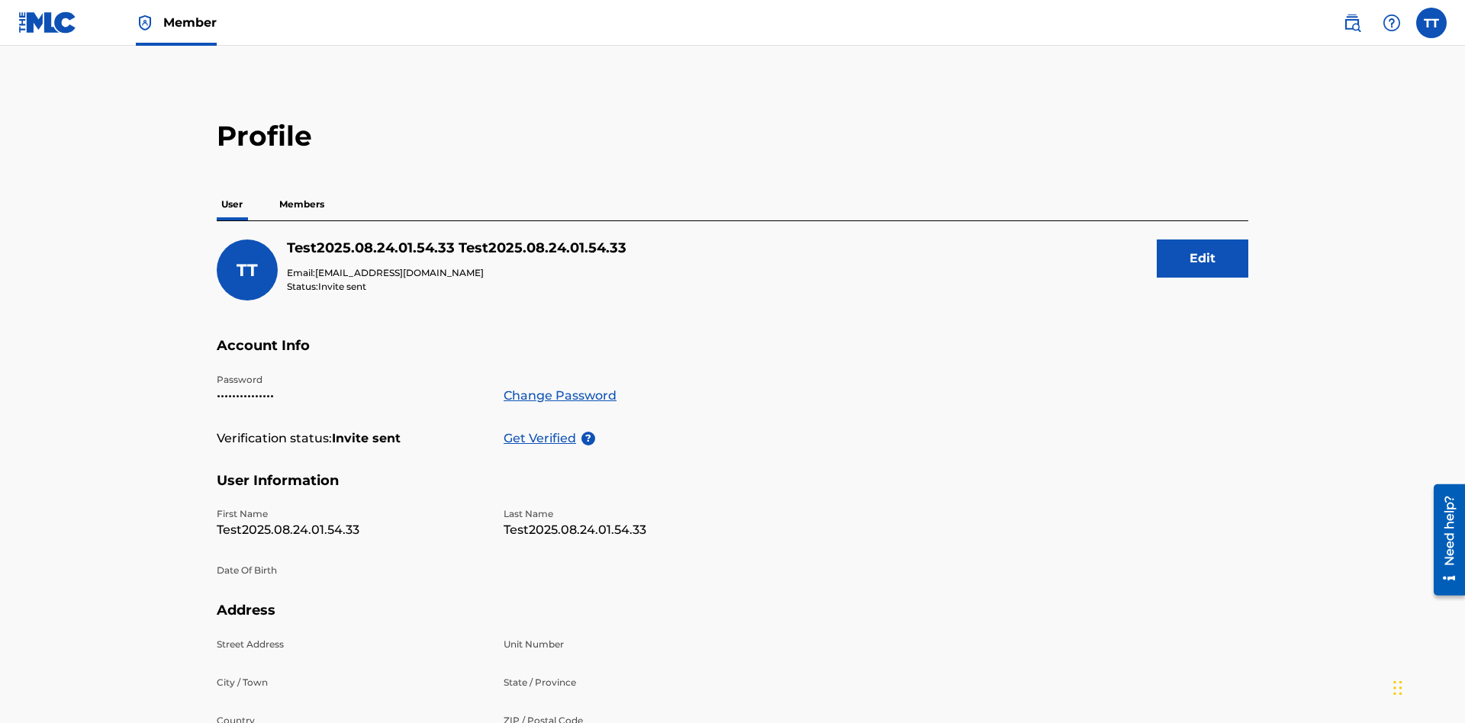
click at [302, 188] on p "Members" at bounding box center [302, 204] width 54 height 32
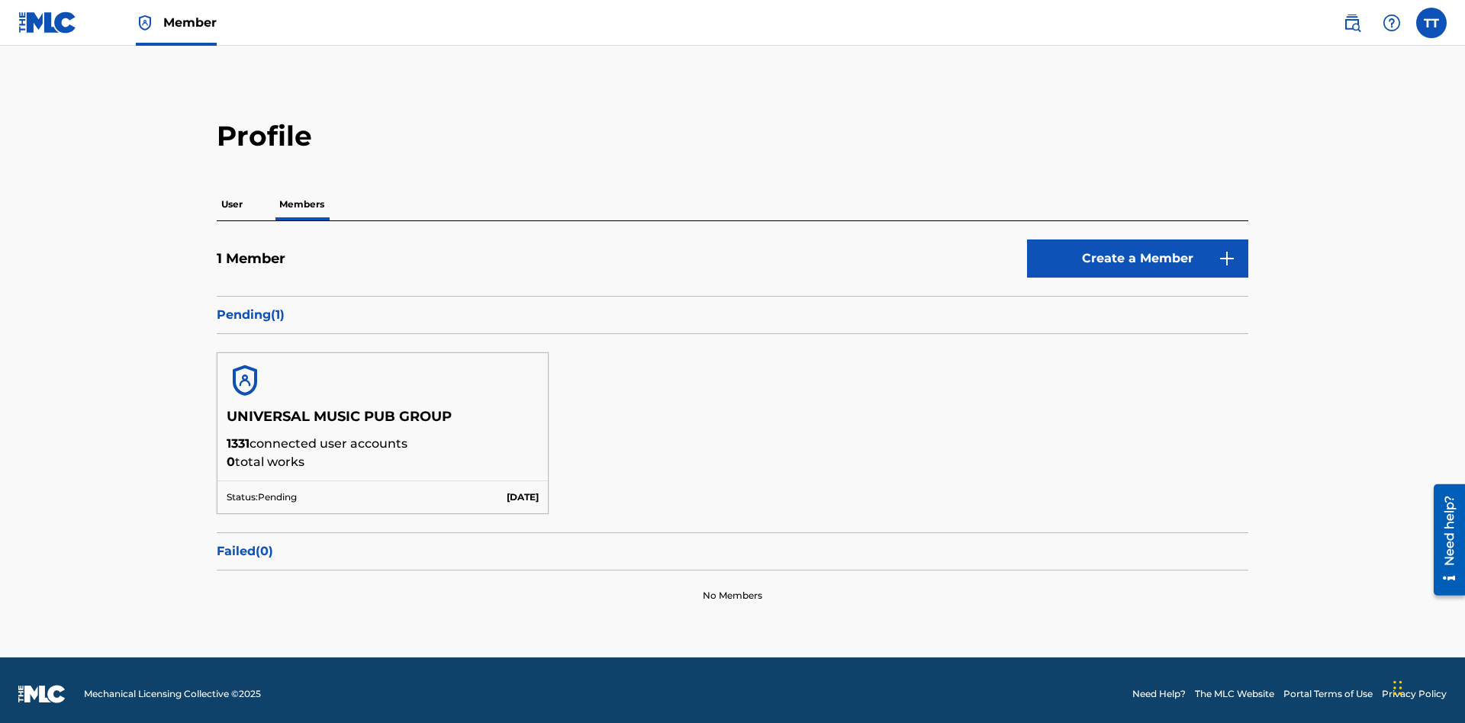
click at [1137, 251] on button "Create a Member" at bounding box center [1137, 259] width 221 height 38
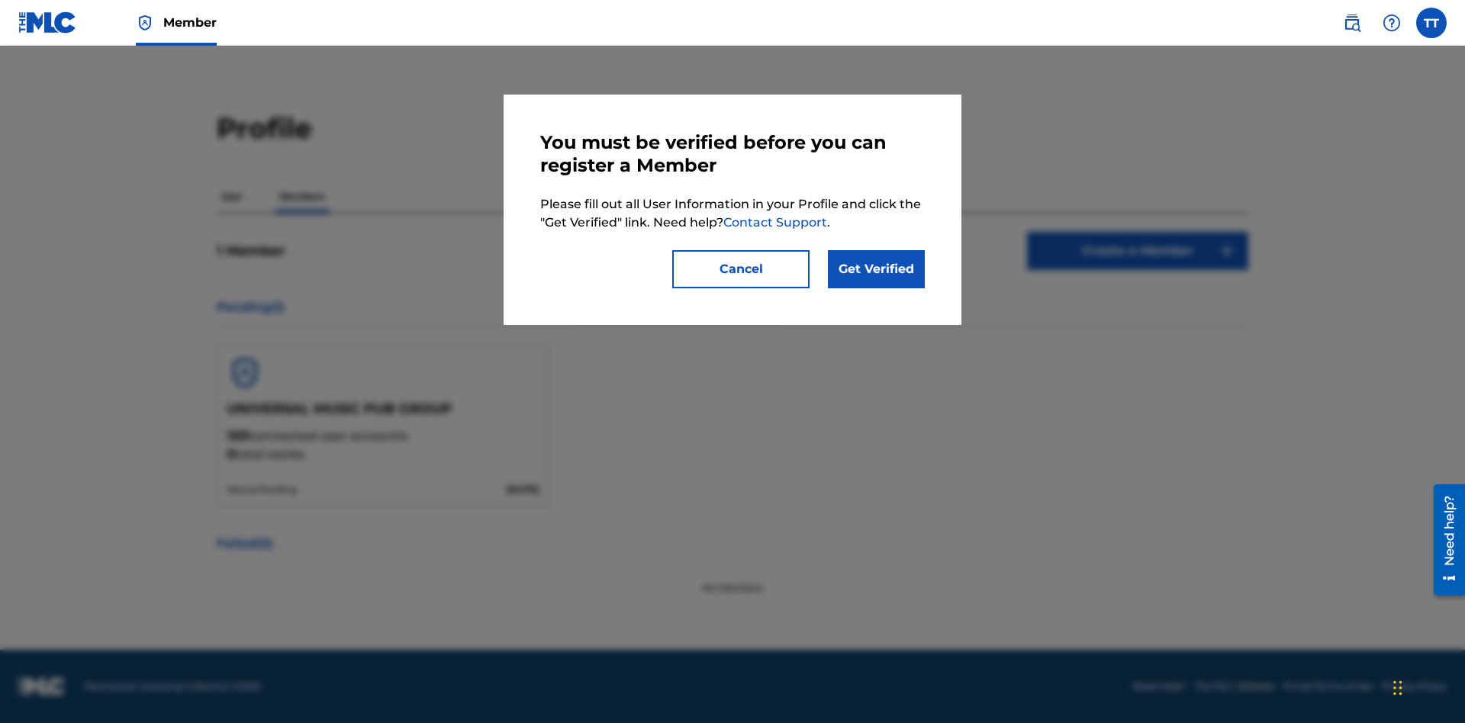
click at [876, 269] on link "Get Verified" at bounding box center [876, 269] width 97 height 38
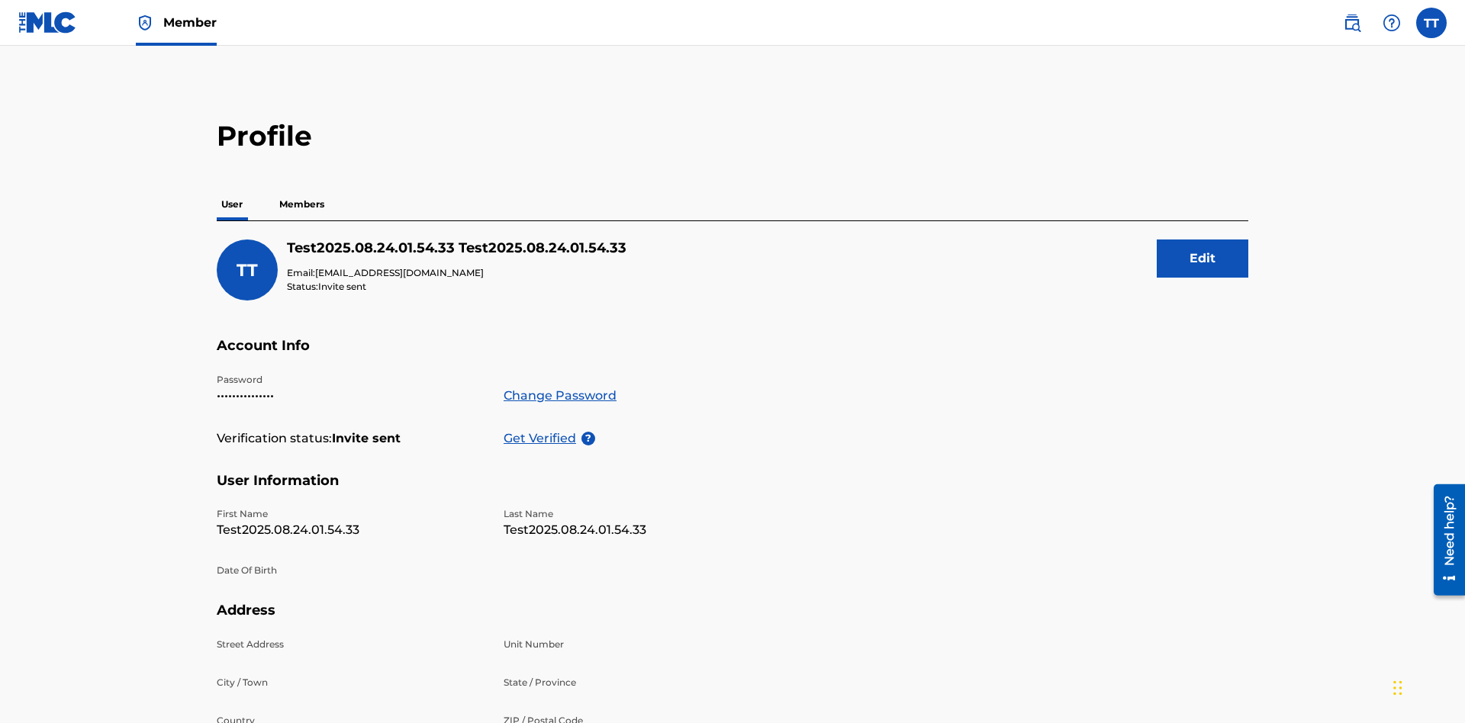
click at [542, 429] on p "Get Verified" at bounding box center [542, 438] width 78 height 18
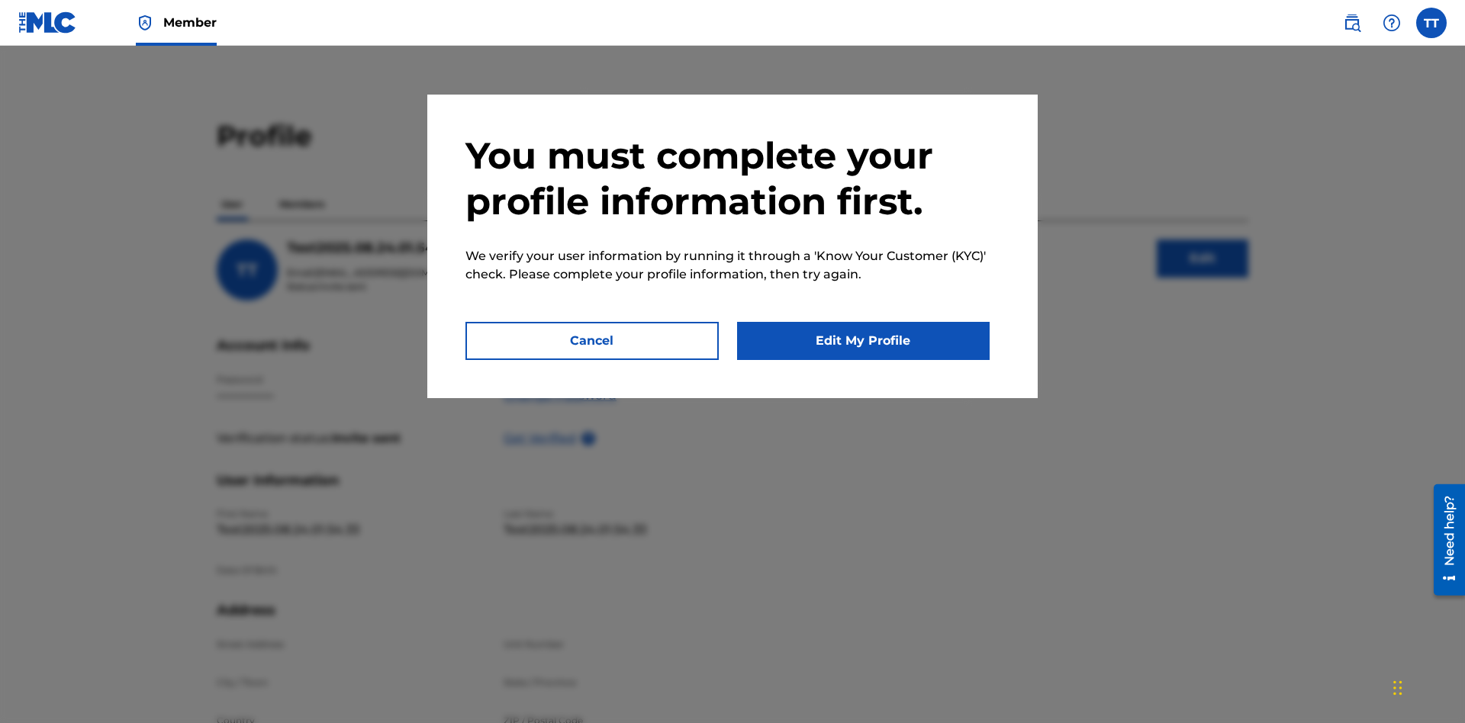
scroll to position [249, 0]
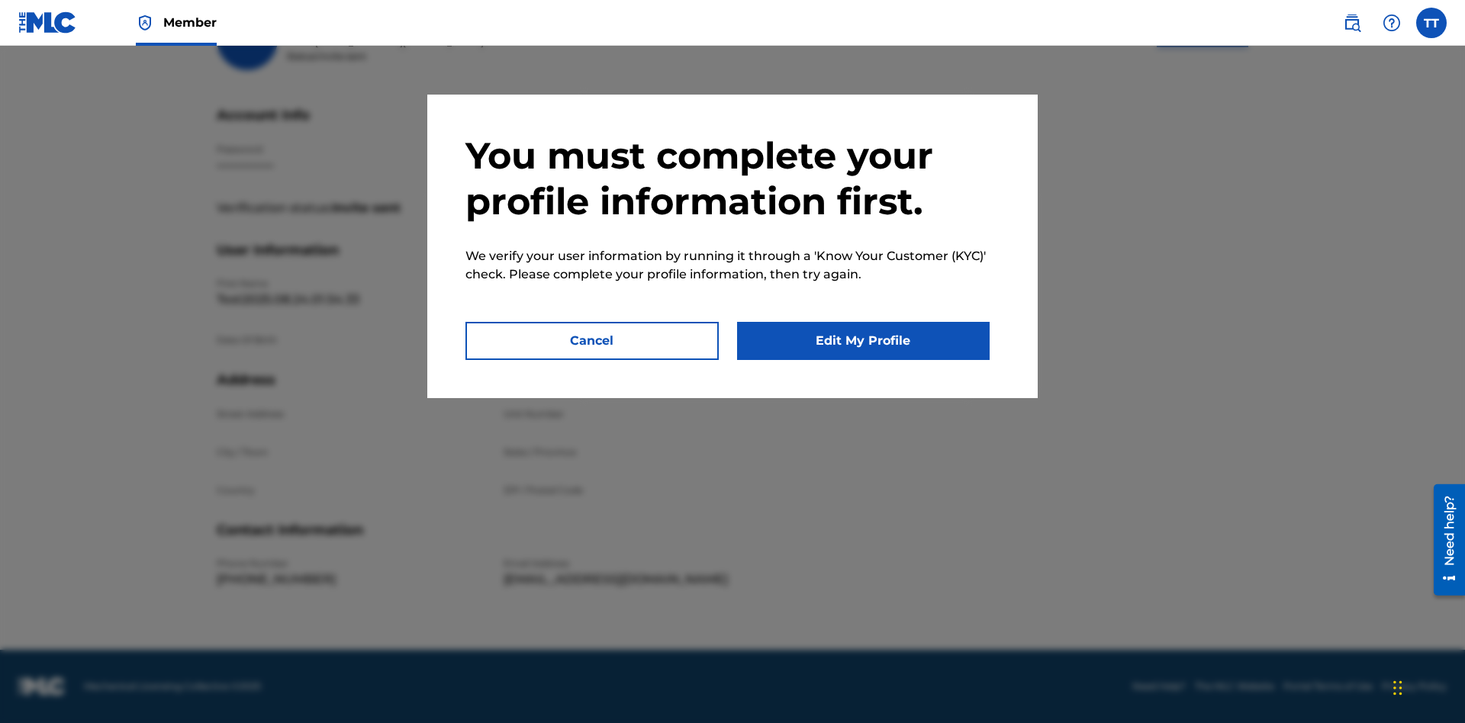
click at [863, 341] on button "Edit My Profile" at bounding box center [863, 341] width 253 height 38
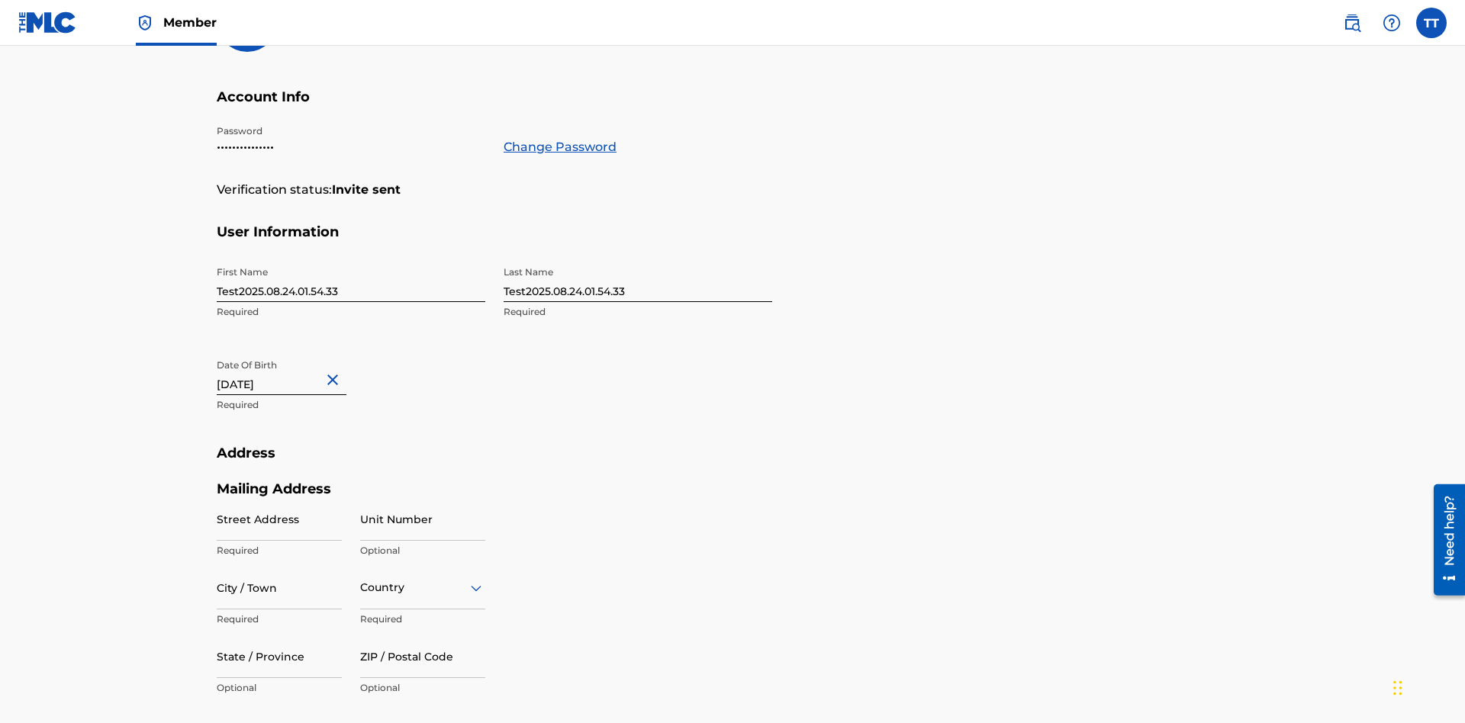
click at [351, 259] on input "Test2025.08.24.01.54.33" at bounding box center [351, 280] width 269 height 43
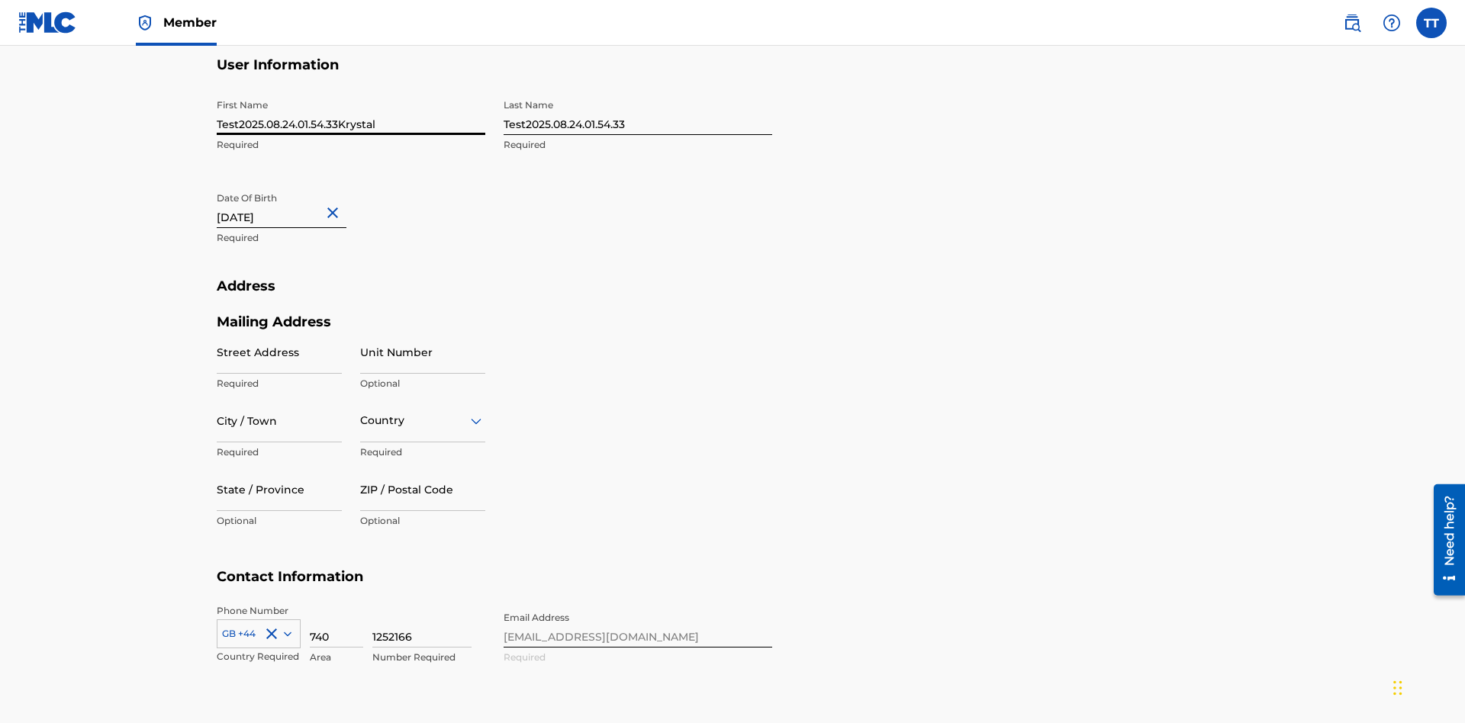
type input "Test2025.08.24.01.54.33Krystal"
click at [638, 113] on input "Test2025.08.24.01.54.33" at bounding box center [637, 113] width 269 height 43
type input "Test2025.08.24.01.54.33Ribble"
click at [294, 185] on input "August 24 2012" at bounding box center [282, 206] width 130 height 43
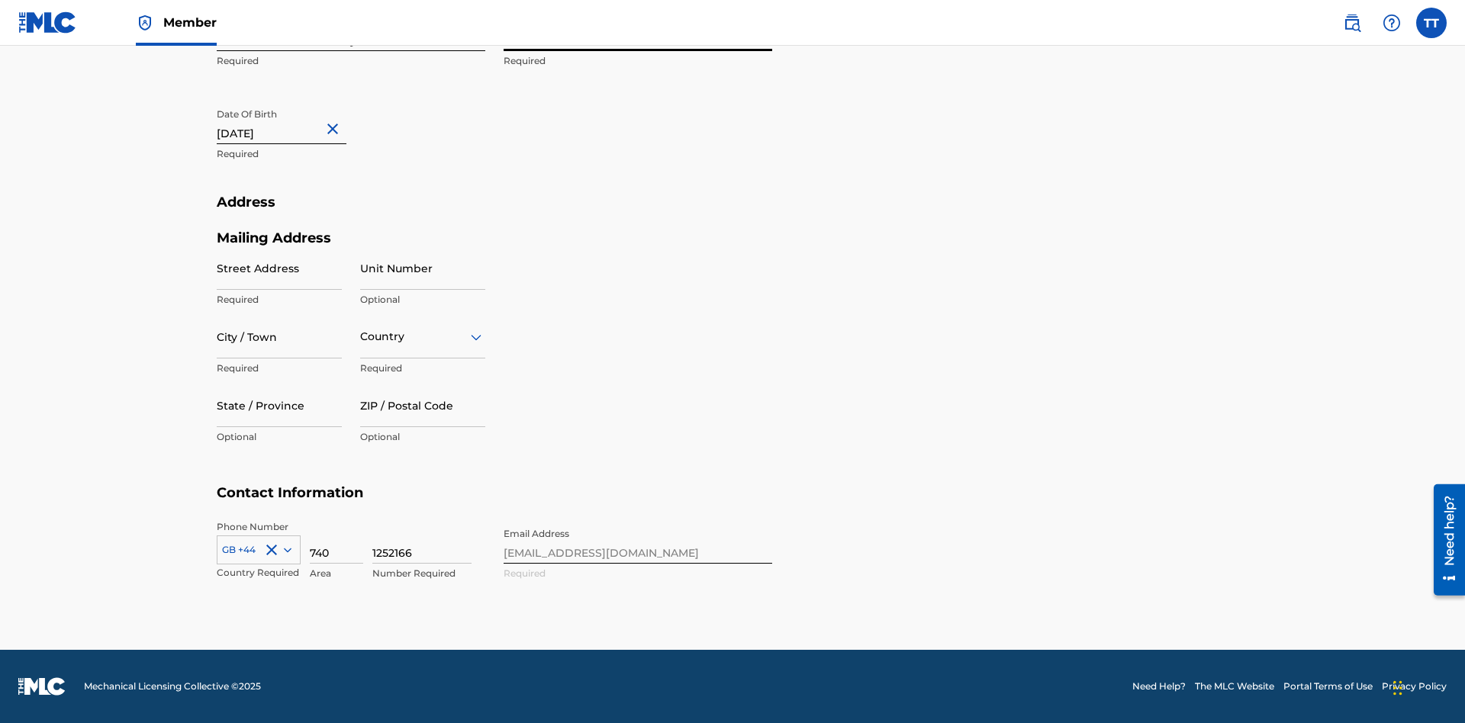
select select "7"
select select "2012"
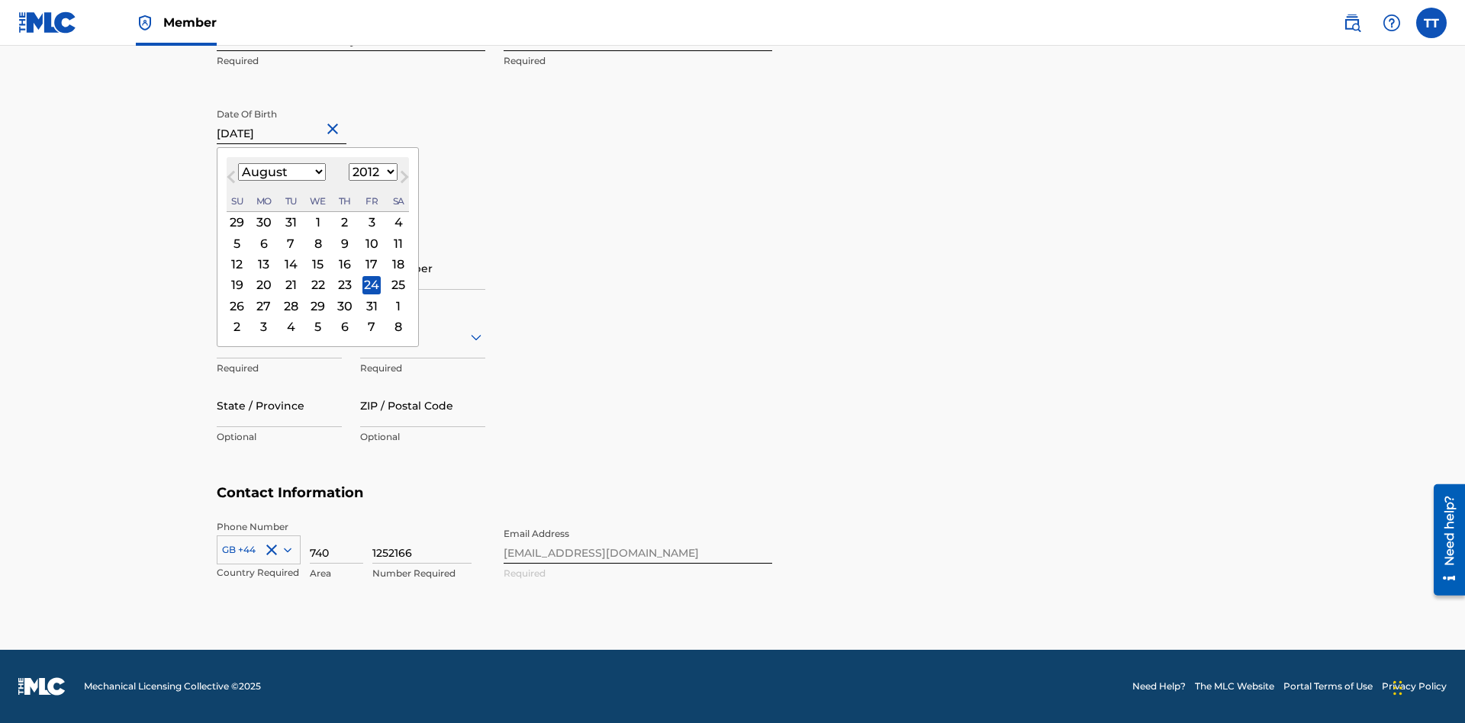
click at [281, 172] on select "January February March April May June July August September October November De…" at bounding box center [282, 172] width 88 height 18
select select "0"
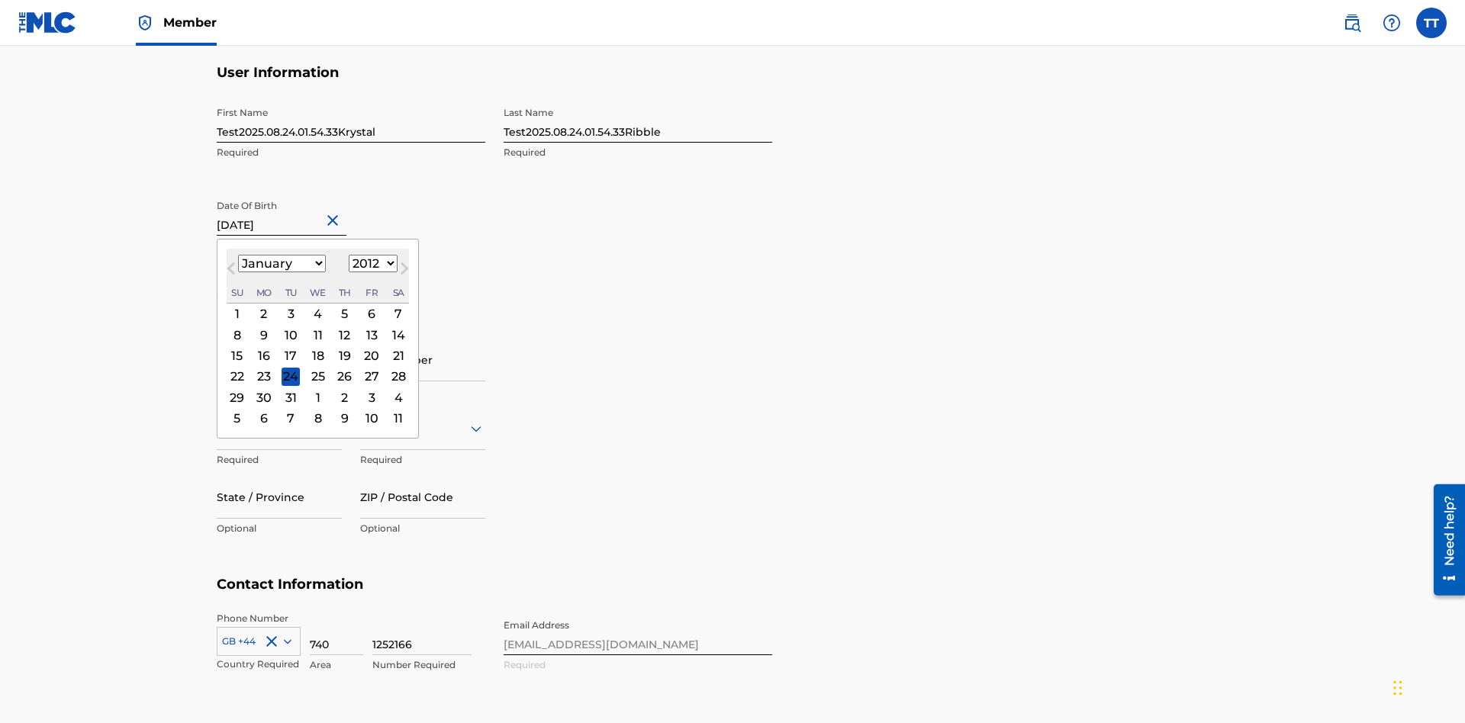
click at [371, 264] on select "1900 1901 1902 1903 1904 1905 1906 1907 1908 1909 1910 1911 1912 1913 1914 1915…" at bounding box center [373, 264] width 49 height 18
select select "1985"
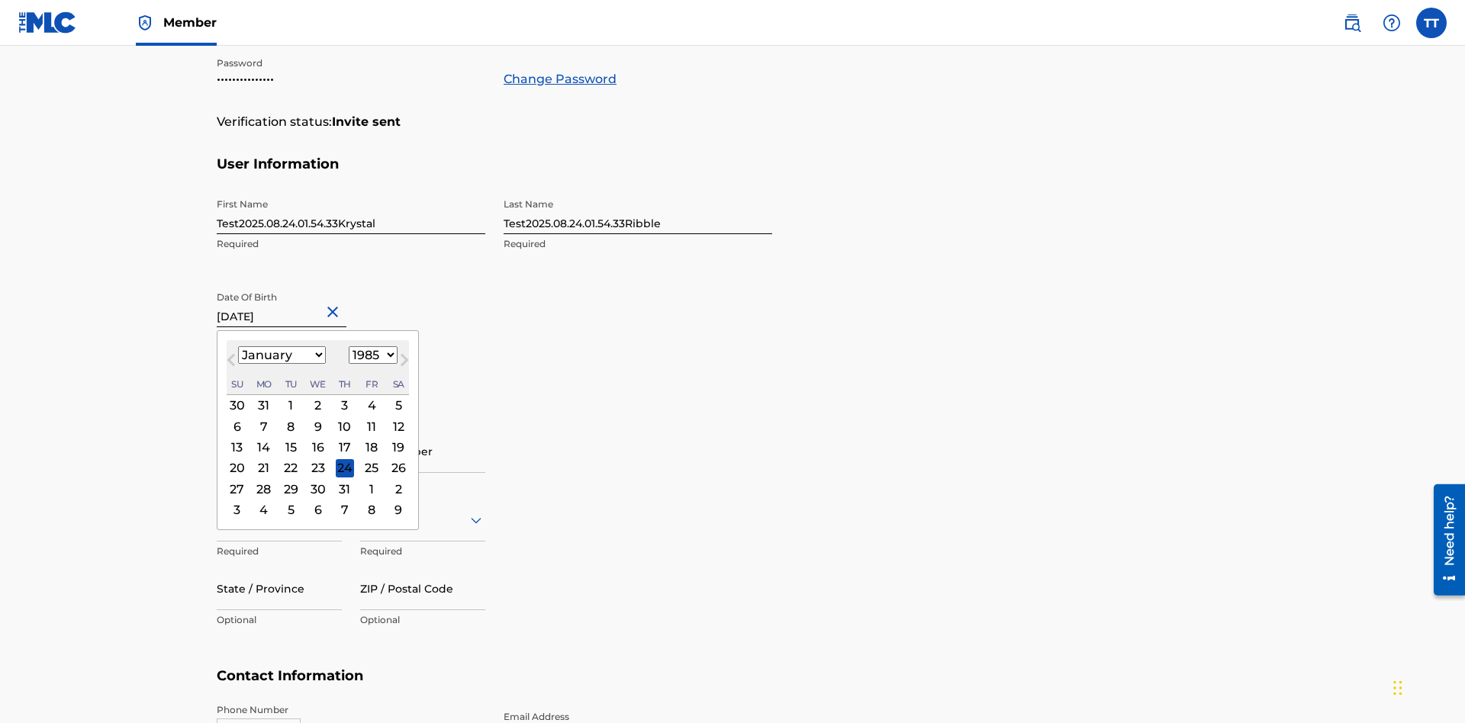
click at [371, 355] on select "1900 1901 1902 1903 1904 1905 1906 1907 1908 1909 1910 1911 1912 1913 1914 1915…" at bounding box center [373, 355] width 49 height 18
click at [290, 417] on div "8" at bounding box center [290, 426] width 18 height 18
type input "January 8 1985"
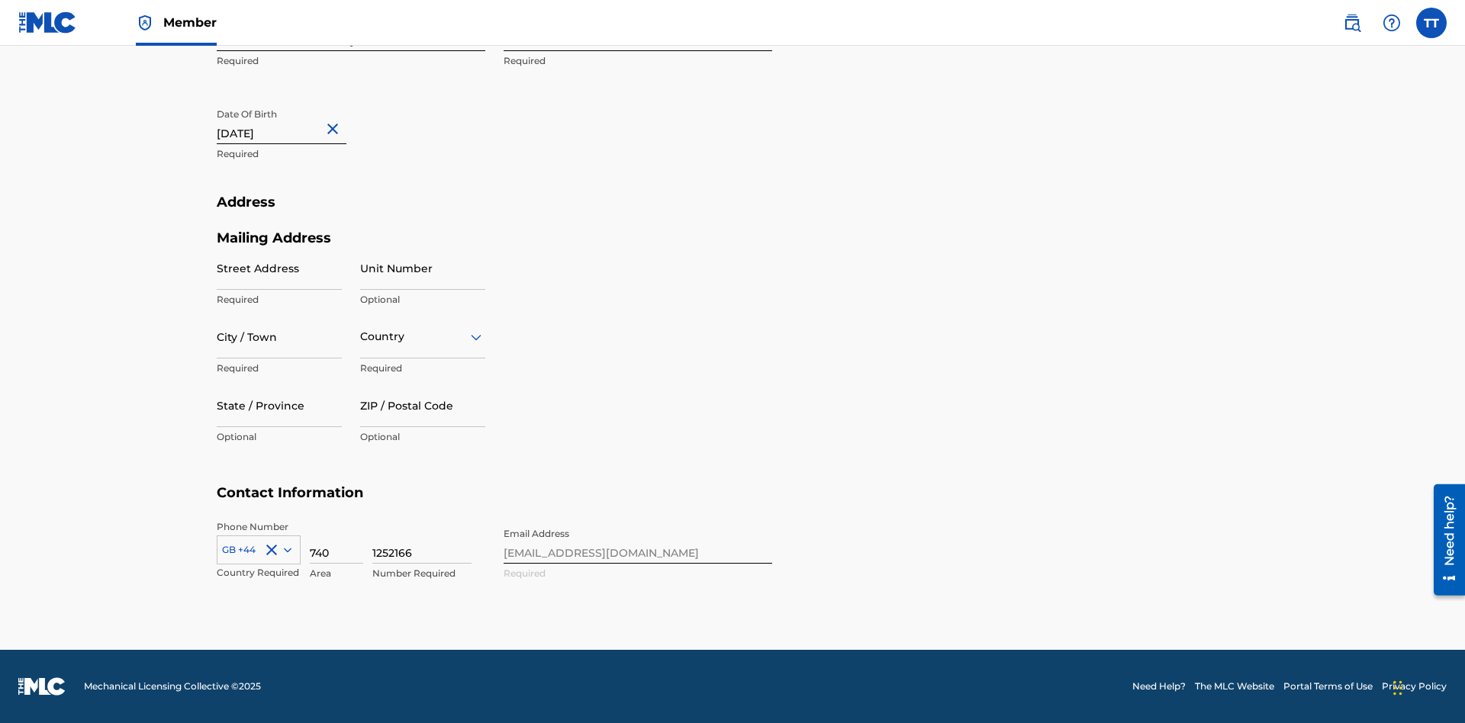
click at [279, 268] on input "Street Address" at bounding box center [279, 267] width 125 height 43
type input "9909 Elks Run Rd"
click at [279, 336] on input "City / Town" at bounding box center [279, 336] width 125 height 43
type input "Roseville"
click at [361, 336] on input "text" at bounding box center [361, 337] width 3 height 16
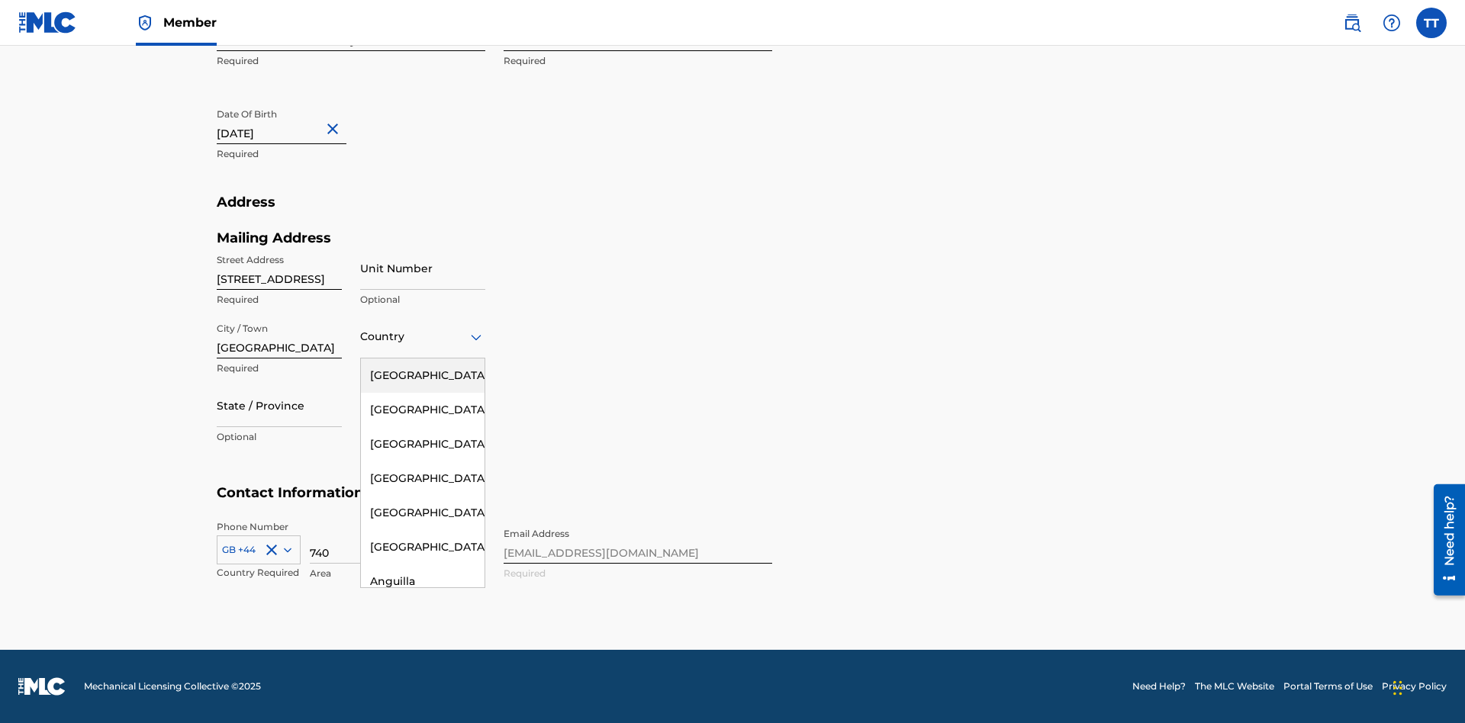
click at [423, 375] on div "United States" at bounding box center [423, 376] width 124 height 34
click at [279, 405] on div at bounding box center [279, 405] width 125 height 19
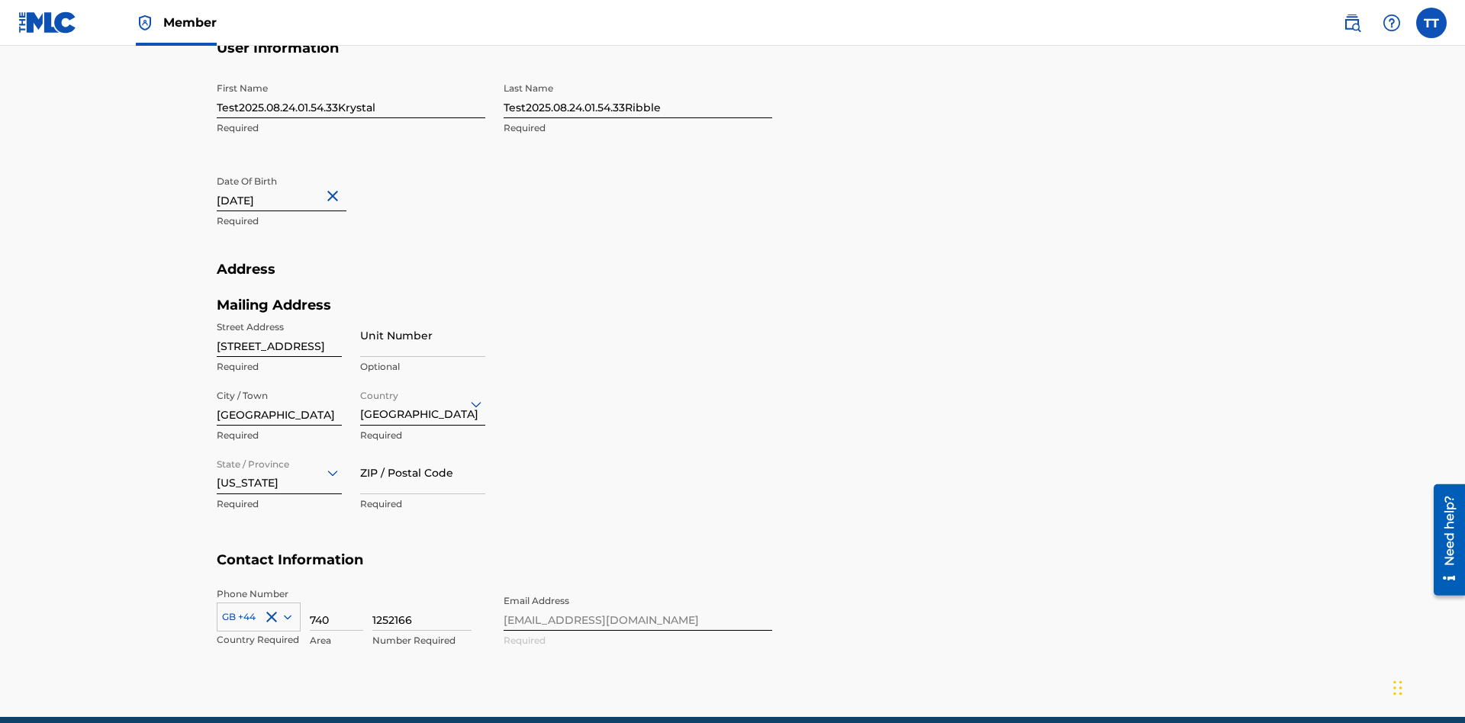
click at [423, 451] on input "ZIP / Postal Code" at bounding box center [422, 472] width 125 height 43
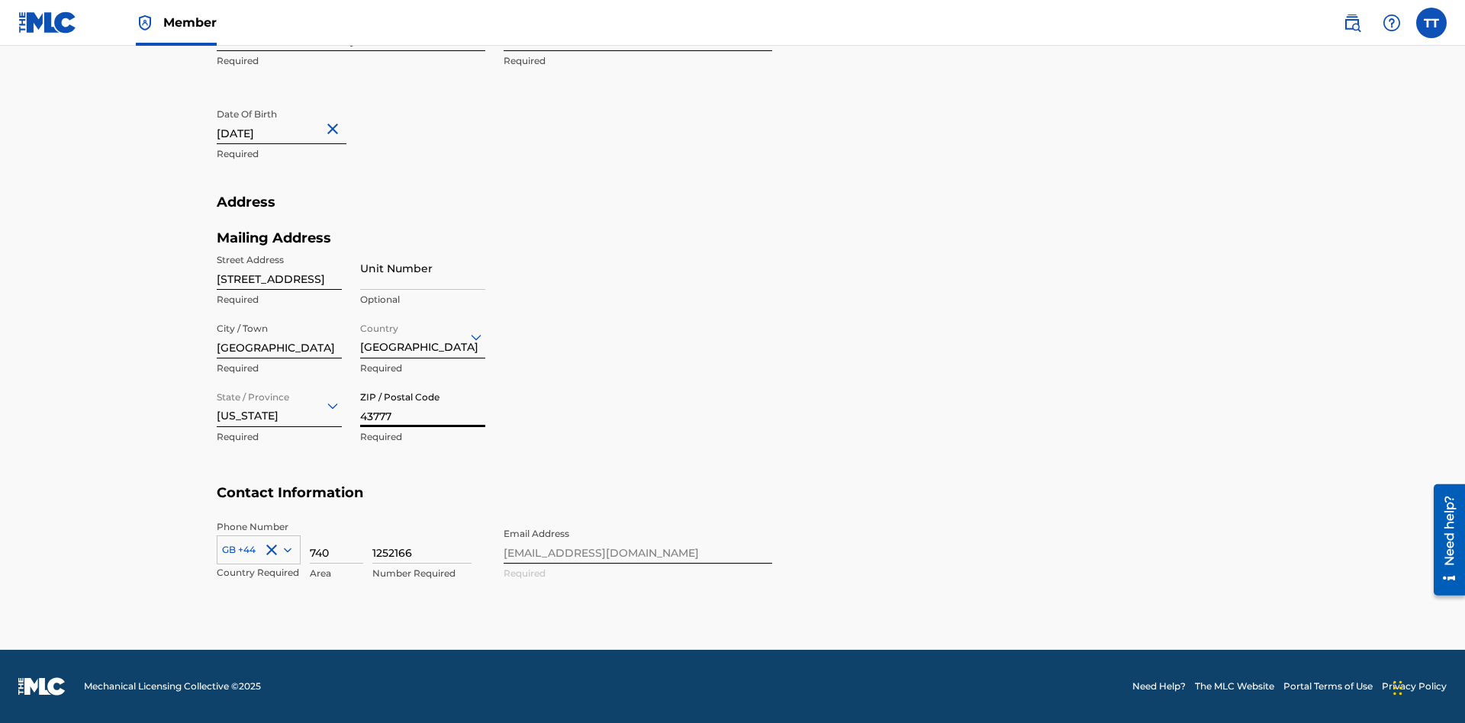
type input "43777"
click at [285, 549] on icon at bounding box center [288, 550] width 8 height 5
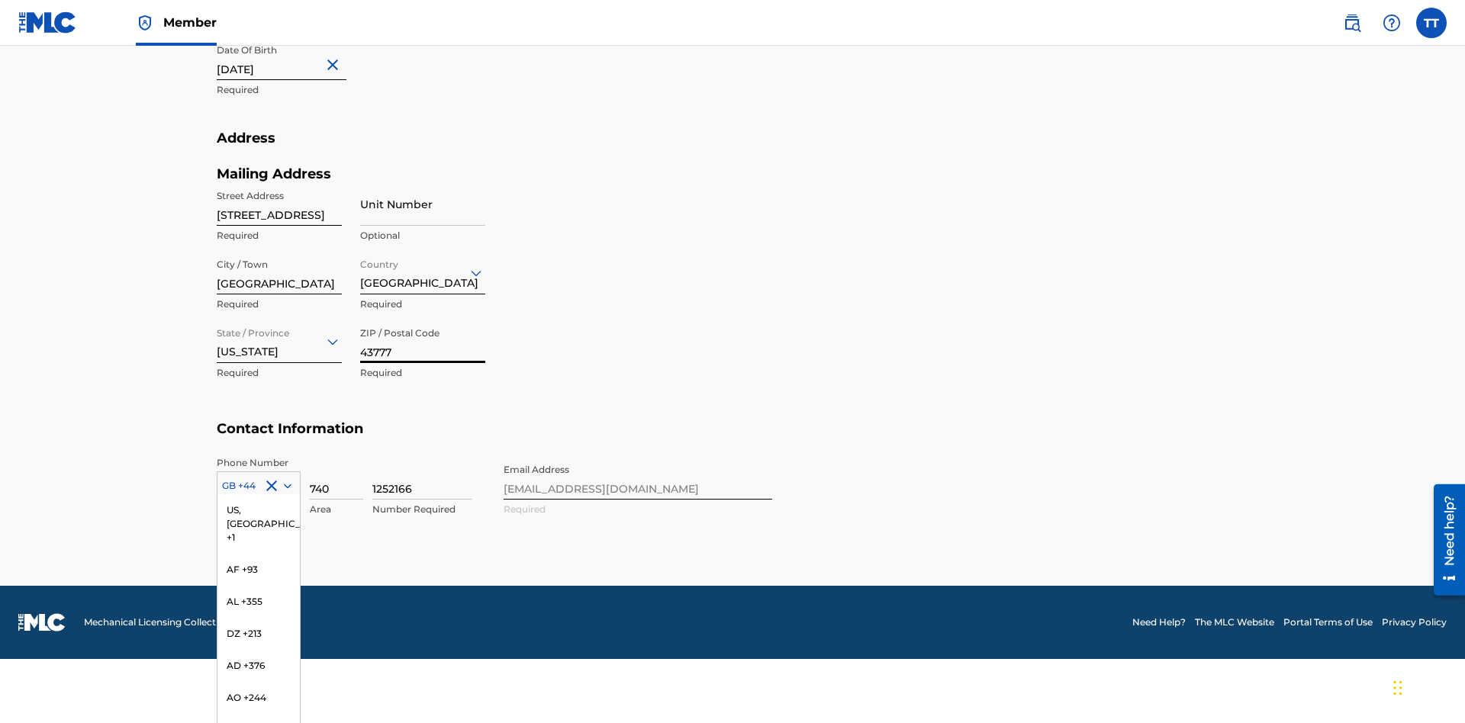
scroll to position [6382, 0]
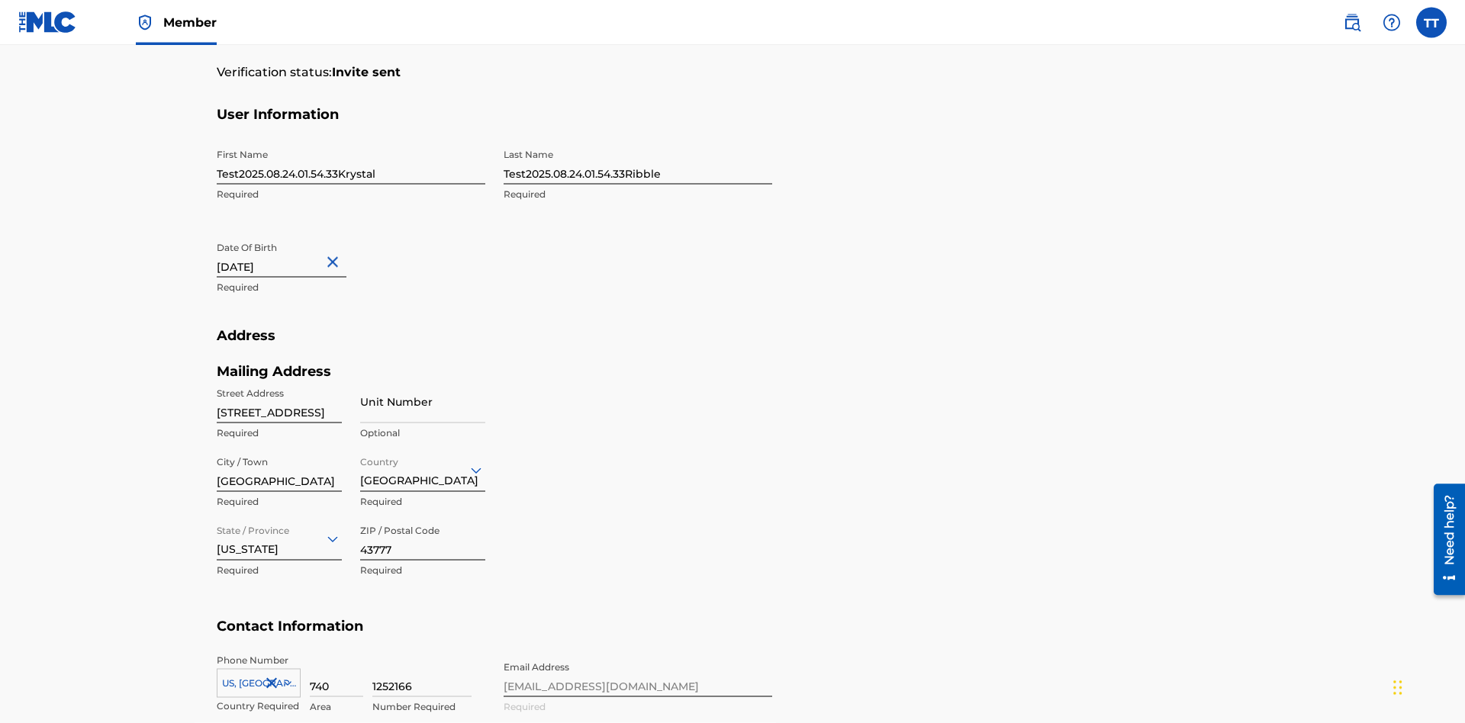
click at [336, 654] on input "740" at bounding box center [336, 675] width 53 height 43
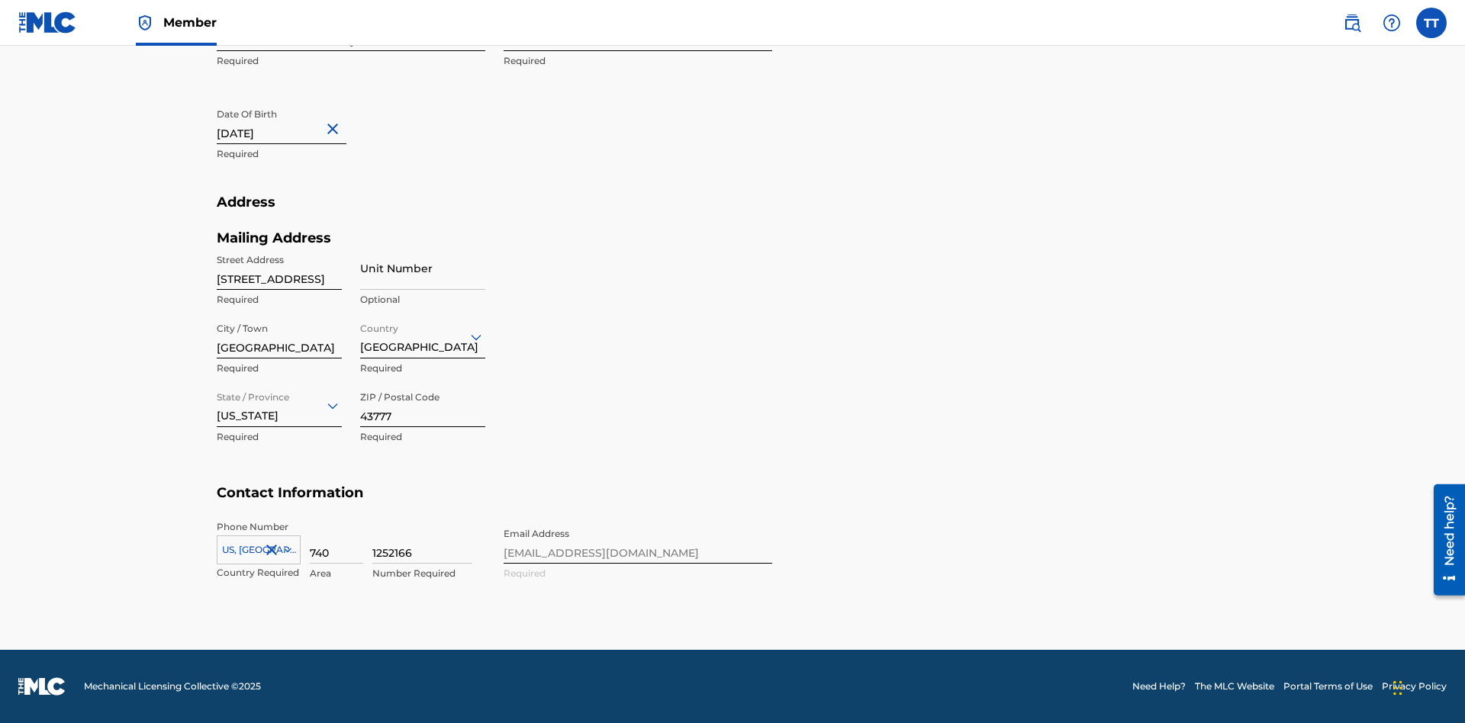
type input "740"
click at [422, 542] on input "1252166" at bounding box center [421, 541] width 99 height 43
type input "8086351"
